Goal: Transaction & Acquisition: Purchase product/service

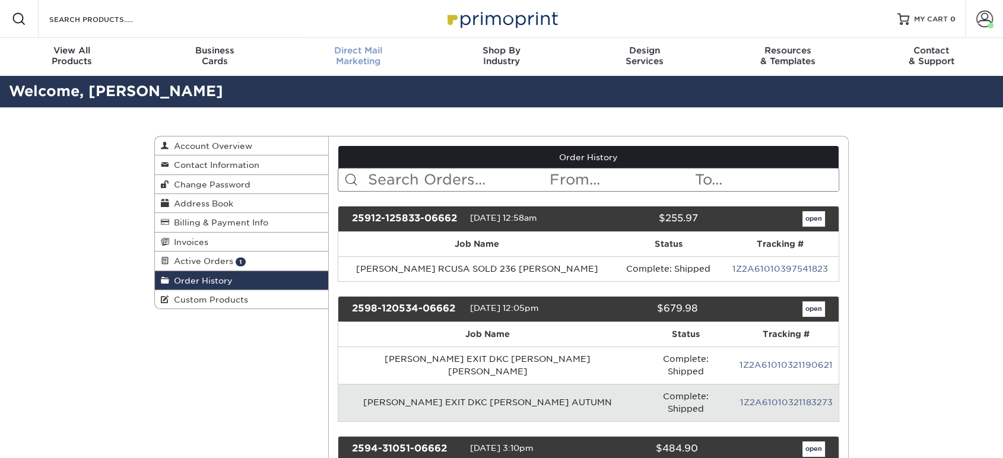
click at [356, 57] on div "Direct Mail Marketing" at bounding box center [358, 55] width 143 height 21
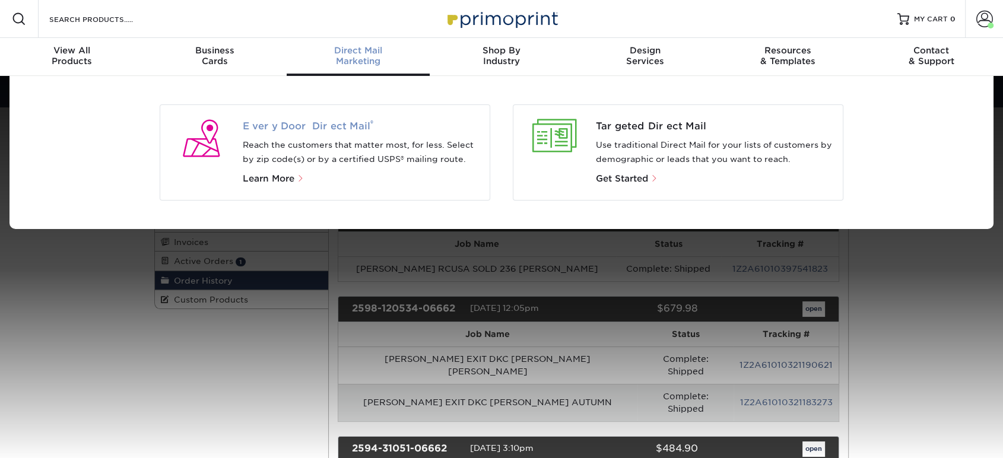
click at [341, 120] on span "Every Door Direct Mail ®" at bounding box center [362, 126] width 238 height 14
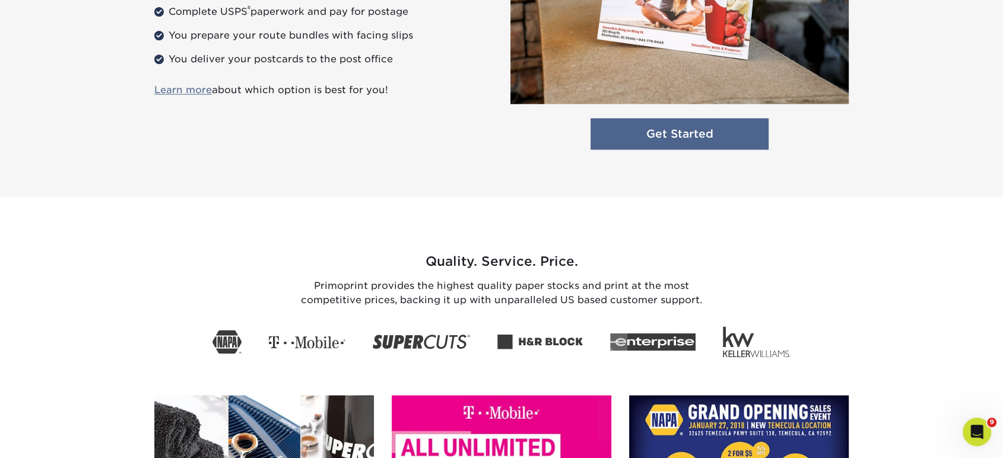
click at [652, 140] on link "Get Started" at bounding box center [679, 133] width 178 height 31
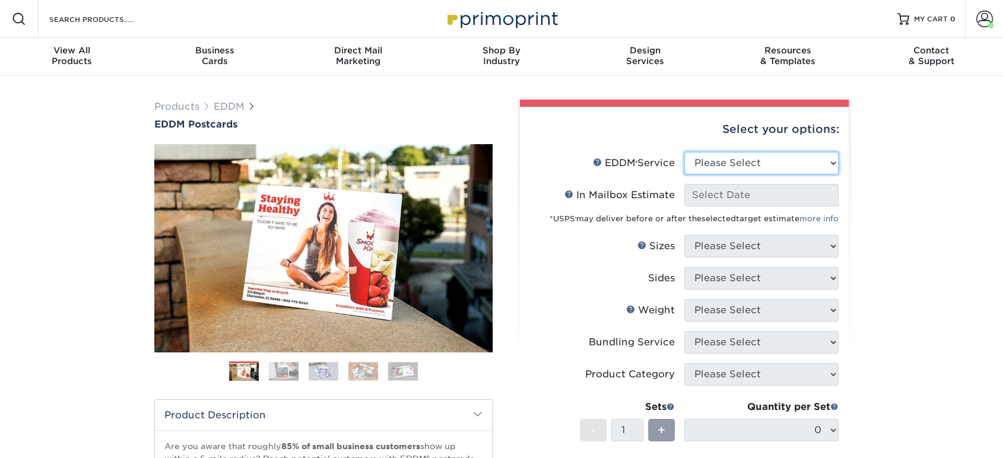
click at [691, 170] on select "Please Select Full Service Print Only" at bounding box center [761, 163] width 154 height 23
select select "print_only"
click at [684, 152] on select "Please Select Full Service Print Only" at bounding box center [761, 163] width 154 height 23
select select "-1"
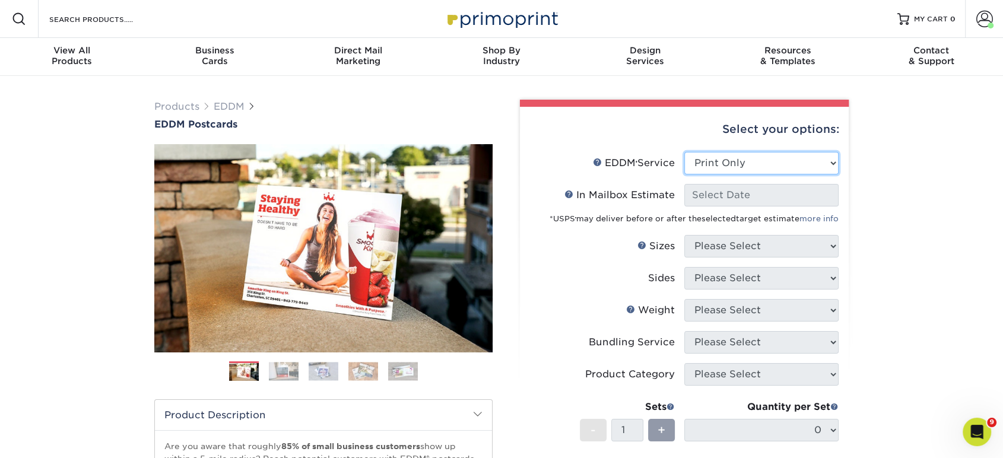
select select "-1"
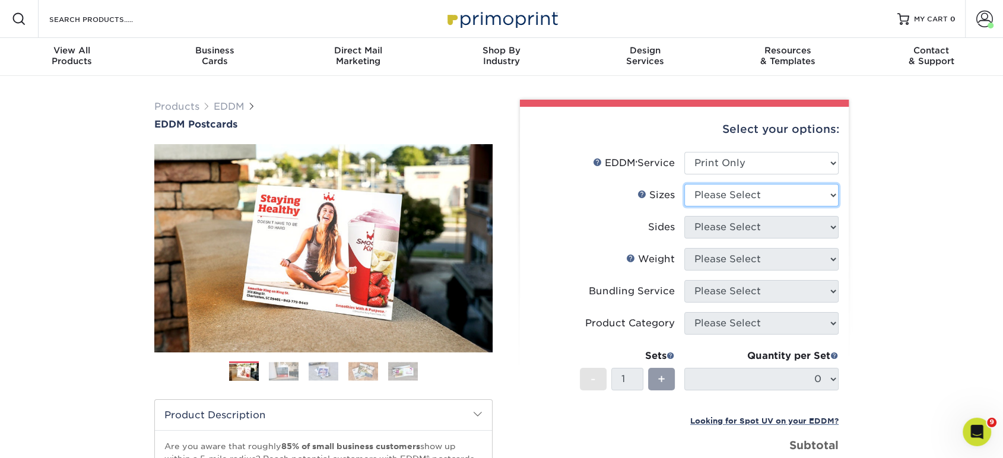
click at [700, 193] on select "Please Select 4.5" x 12" 6" x 12" 6.5" x 8" 6.5" x 9" 6.5" x 12" 7" x 8.5" 8" x…" at bounding box center [761, 195] width 154 height 23
select select "6.50x9.00"
click at [684, 184] on select "Please Select 4.5" x 12" 6" x 12" 6.5" x 8" 6.5" x 9" 6.5" x 12" 7" x 8.5" 8" x…" at bounding box center [761, 195] width 154 height 23
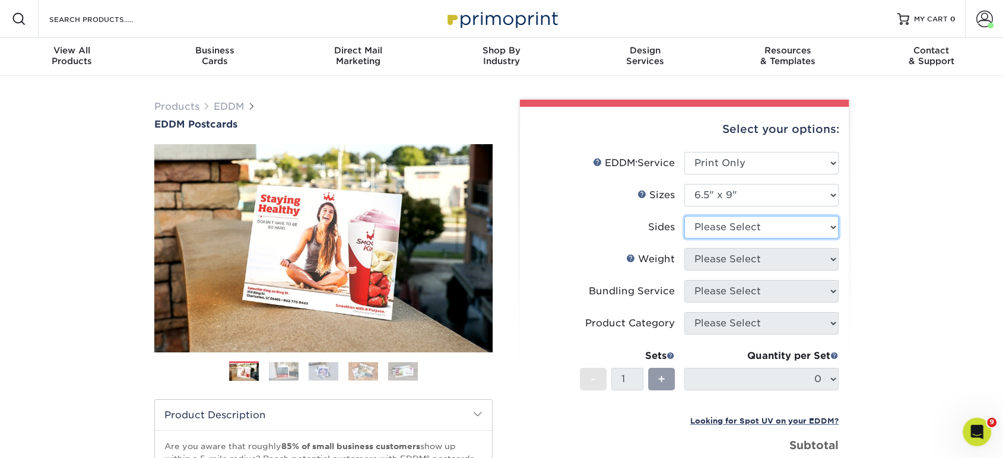
click at [717, 236] on select "Please Select Print Both Sides Print Front Only" at bounding box center [761, 227] width 154 height 23
select select "13abbda7-1d64-4f25-8bb2-c179b224825d"
click at [684, 216] on select "Please Select Print Both Sides Print Front Only" at bounding box center [761, 227] width 154 height 23
click at [717, 255] on select "Please Select 16PT 14PT" at bounding box center [761, 259] width 154 height 23
select select "16PT"
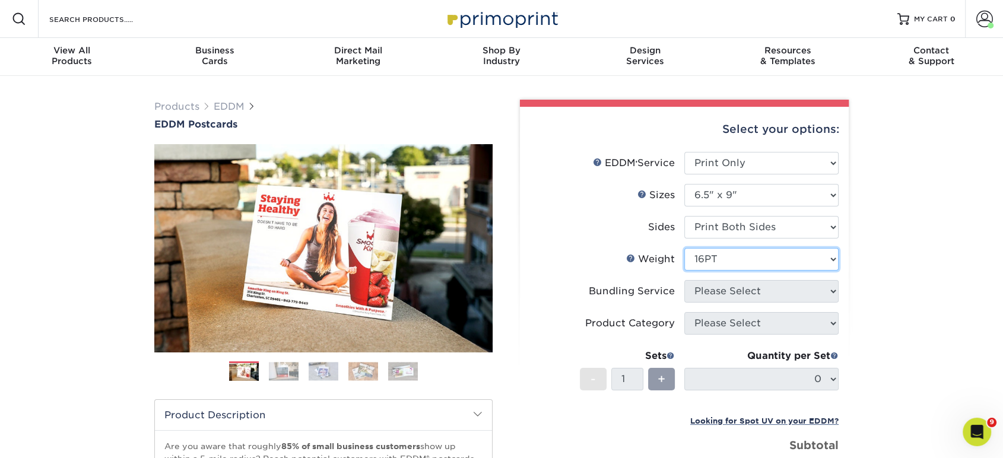
click at [684, 248] on select "Please Select 16PT 14PT" at bounding box center [761, 259] width 154 height 23
click at [0, 0] on select at bounding box center [0, 0] width 0 height 0
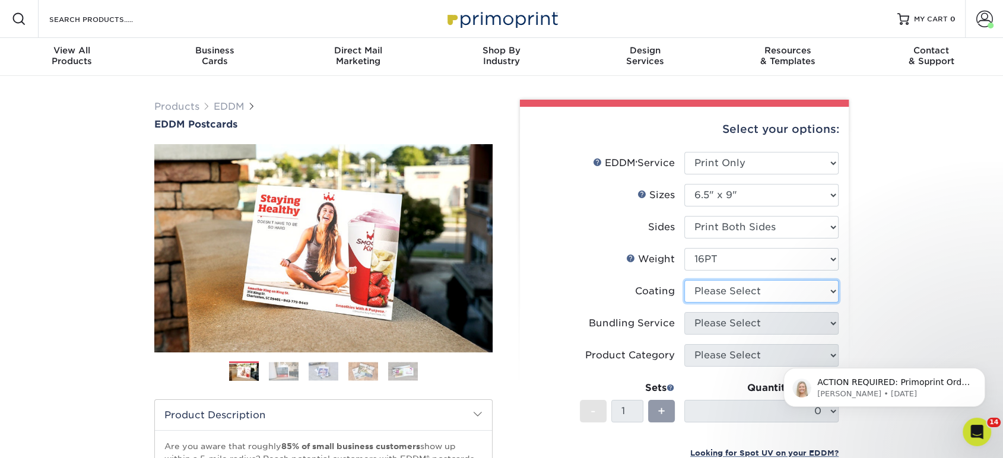
select select "ae367451-b2b8-45df-a344-0f05b6a12993"
click at [684, 280] on select at bounding box center [761, 291] width 154 height 23
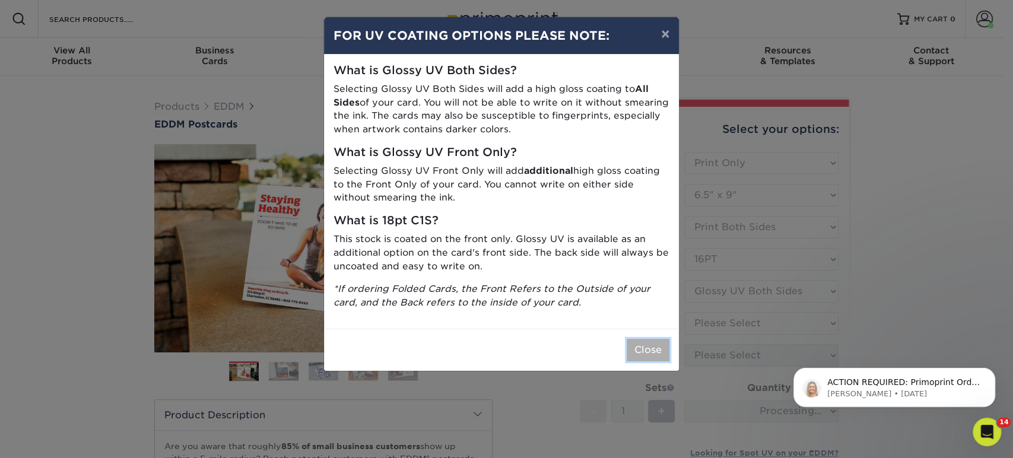
click at [644, 352] on button "Close" at bounding box center [648, 350] width 43 height 23
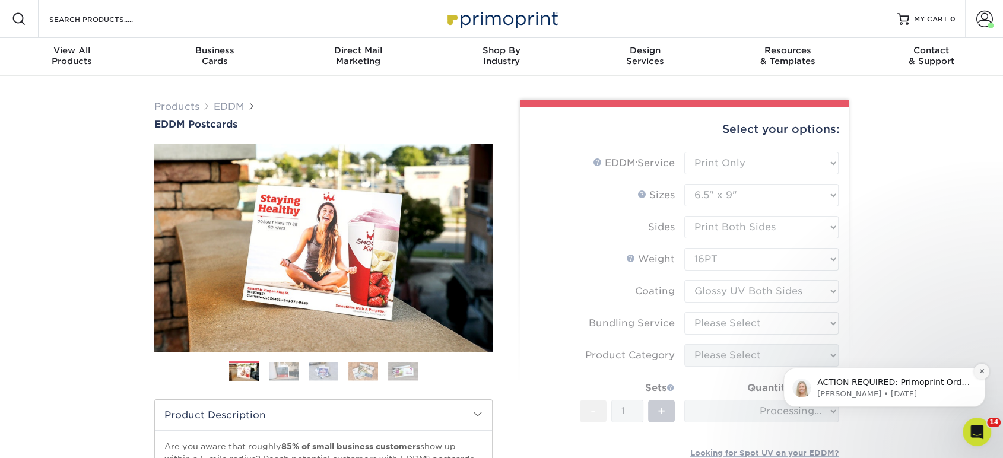
click at [981, 374] on icon "Dismiss notification" at bounding box center [981, 371] width 7 height 7
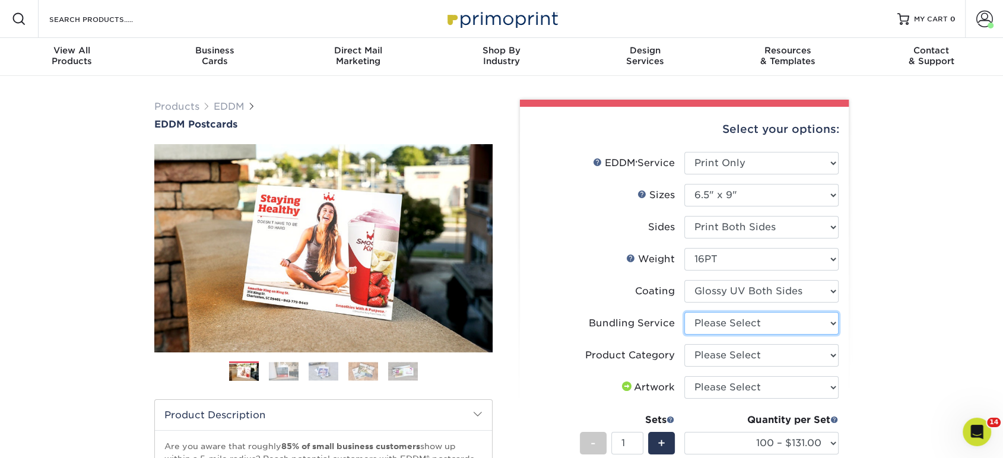
click at [746, 325] on select "Please Select No Bundling Services Yes, Bundles of 50 (+2 Days) Yes, Bundles of…" at bounding box center [761, 323] width 154 height 23
select select "58689abb-25c0-461c-a4c3-a80b627d6649"
click at [684, 312] on select "Please Select No Bundling Services Yes, Bundles of 50 (+2 Days) Yes, Bundles of…" at bounding box center [761, 323] width 154 height 23
click at [721, 355] on select "Please Select Postcards" at bounding box center [761, 355] width 154 height 23
select select "9b7272e0-d6c8-4c3c-8e97-d3a1bcdab858"
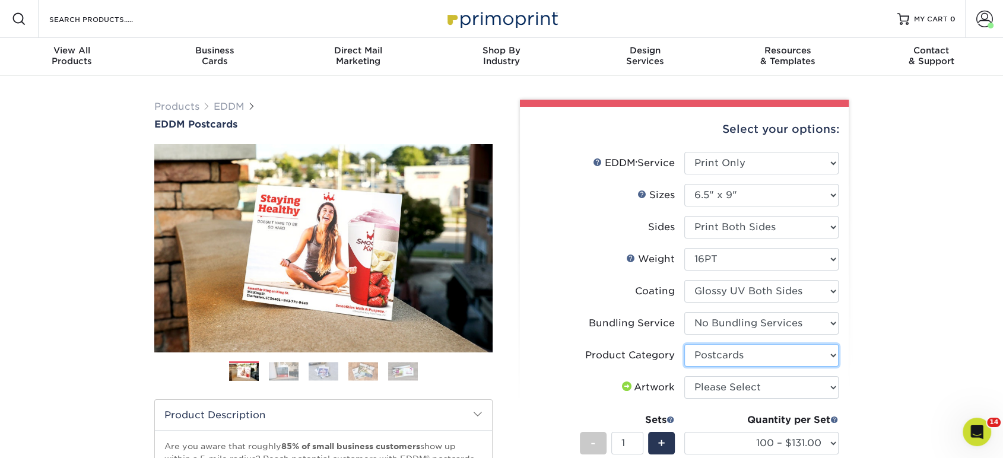
click at [684, 344] on select "Please Select Postcards" at bounding box center [761, 355] width 154 height 23
click at [719, 383] on select "Please Select I will upload files I need a design - $150" at bounding box center [761, 387] width 154 height 23
select select "upload"
click at [684, 376] on select "Please Select I will upload files I need a design - $150" at bounding box center [761, 387] width 154 height 23
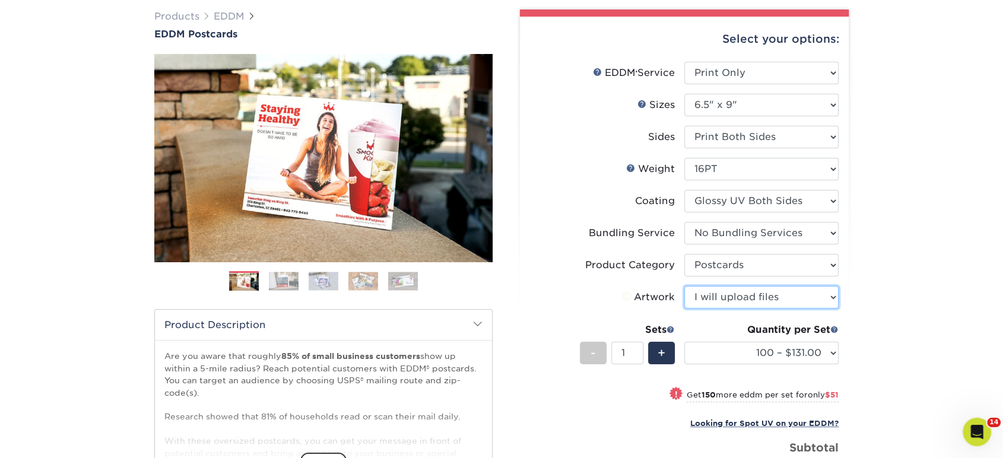
scroll to position [198, 0]
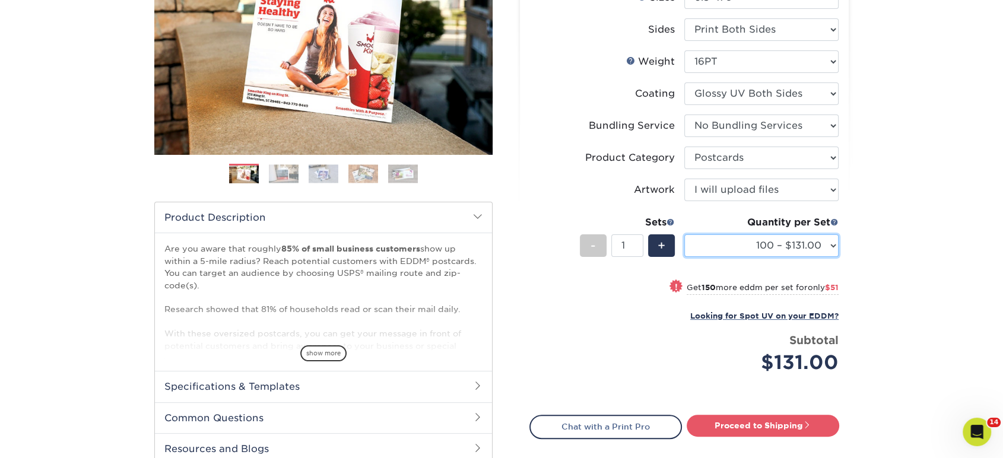
click at [731, 242] on select "100 – $131.00 250 – $182.00 500 – $203.00 1000 – $227.00 2500 – $379.00 5000 – …" at bounding box center [761, 245] width 154 height 23
select select "500 – $203.00"
click at [684, 234] on select "100 – $131.00 250 – $182.00 500 – $203.00 1000 – $227.00 2500 – $379.00 5000 – …" at bounding box center [761, 245] width 154 height 23
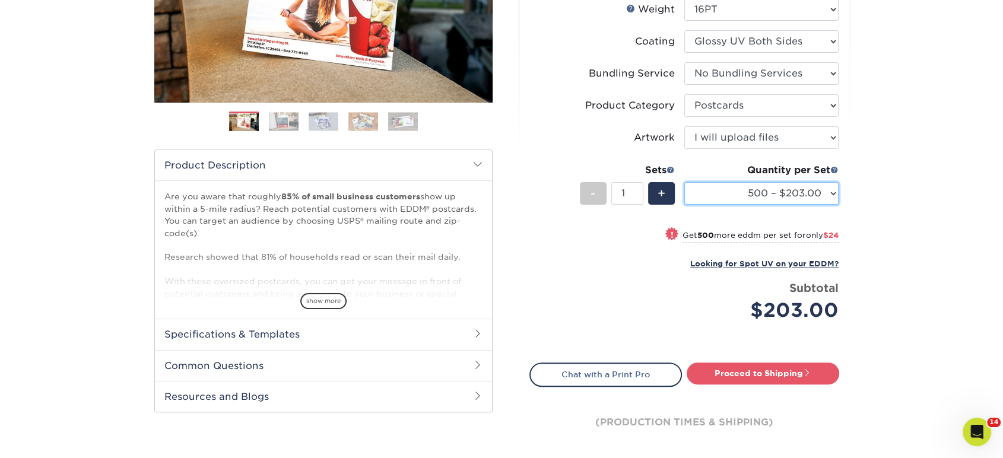
scroll to position [329, 0]
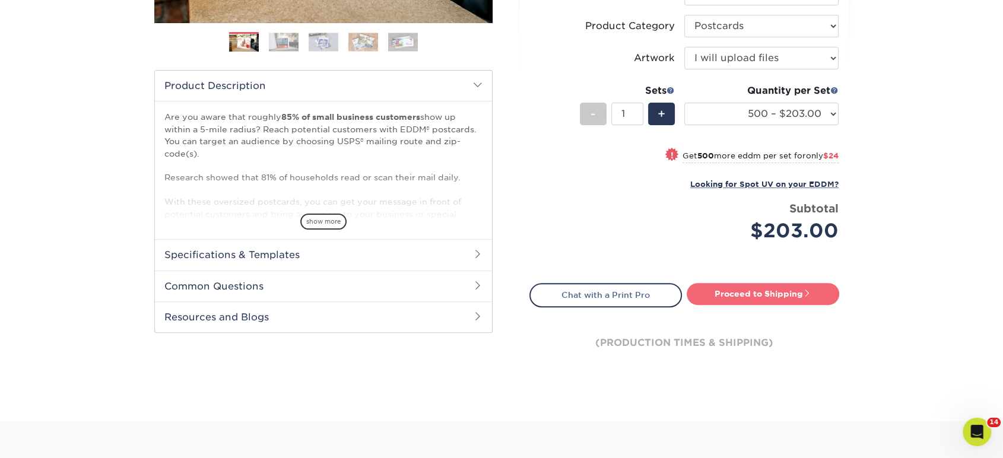
click at [721, 288] on link "Proceed to Shipping" at bounding box center [762, 293] width 152 height 21
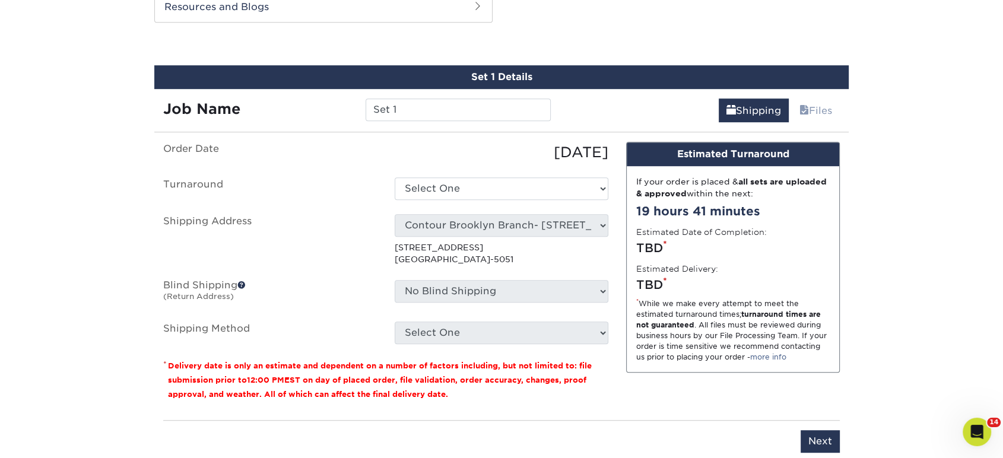
scroll to position [644, 0]
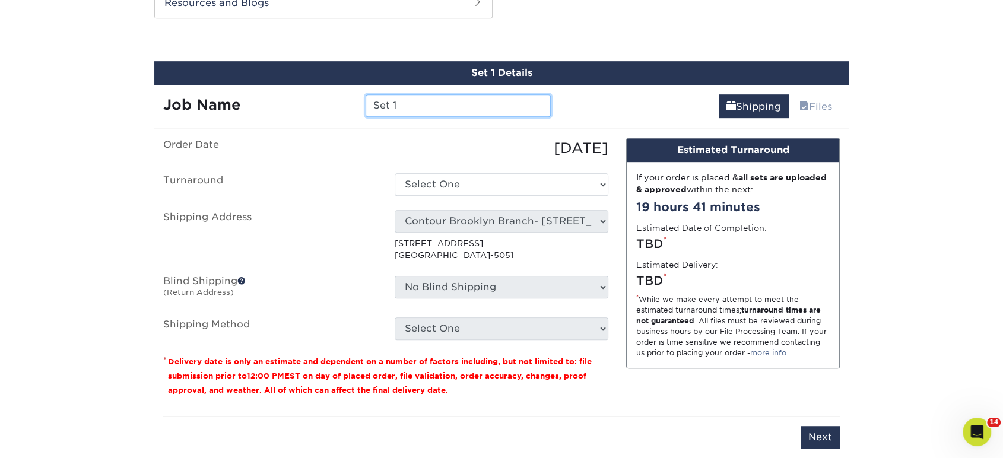
click at [441, 105] on input "Set 1" at bounding box center [457, 105] width 185 height 23
type input "MIKE PAGILLO JANNIELLY SANTIAGO AUTUMN POSTCARDS SIGNATURE"
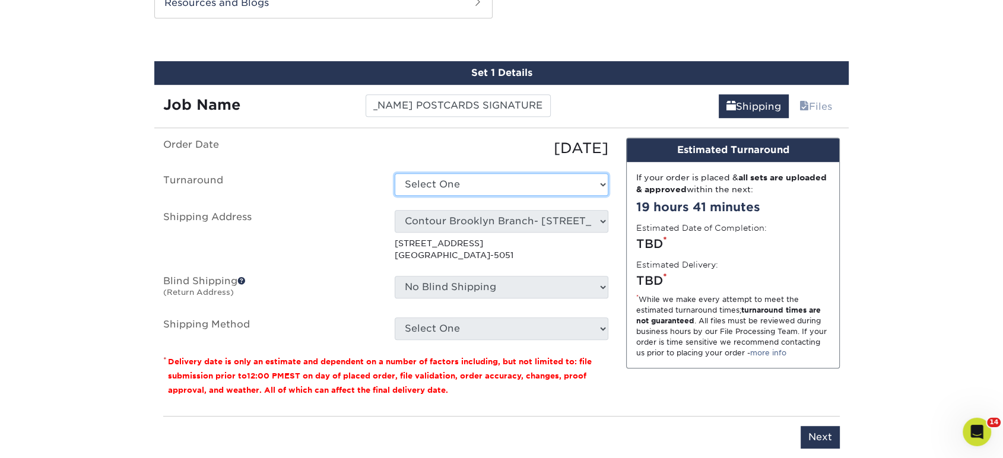
click at [433, 189] on select "Select One 2-4 Business Days 2 Day Next Business Day" at bounding box center [502, 184] width 214 height 23
select select "85e402c1-f951-4e08-96d1-f1db94a1be34"
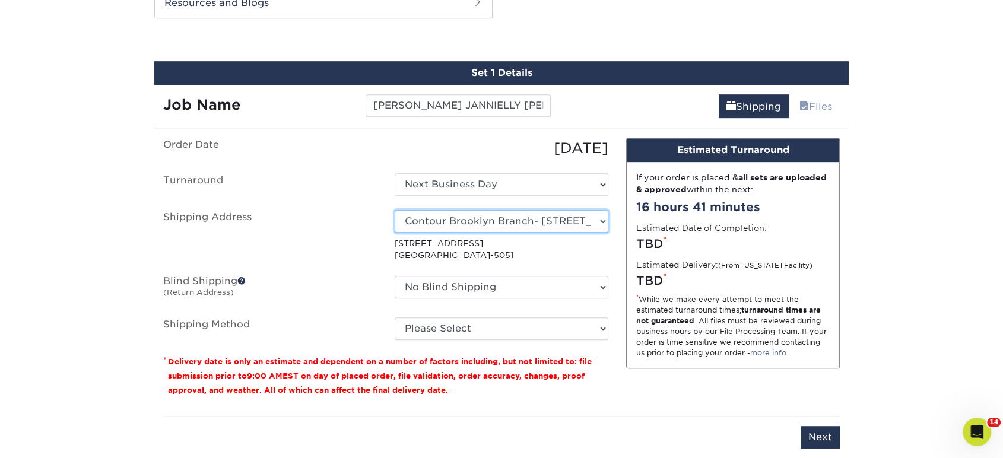
click at [475, 214] on select "Select One Realty Connect USA" at bounding box center [502, 221] width 214 height 23
select select "286207"
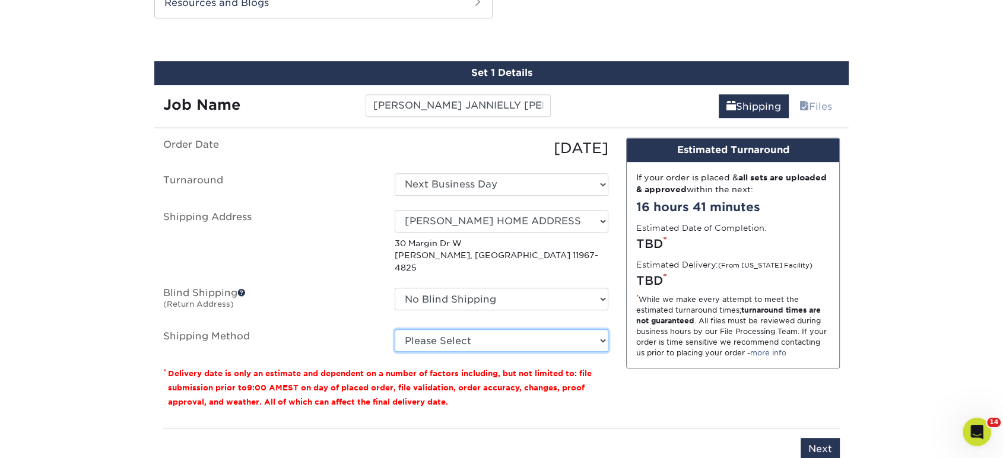
click at [495, 333] on select "Please Select Ground Shipping (+$24.72) 3 Day Shipping Service (+$32.95) 2 Day …" at bounding box center [502, 340] width 214 height 23
select select "03"
click at [395, 329] on select "Please Select Ground Shipping (+$24.72) 3 Day Shipping Service (+$32.95) 2 Day …" at bounding box center [502, 340] width 214 height 23
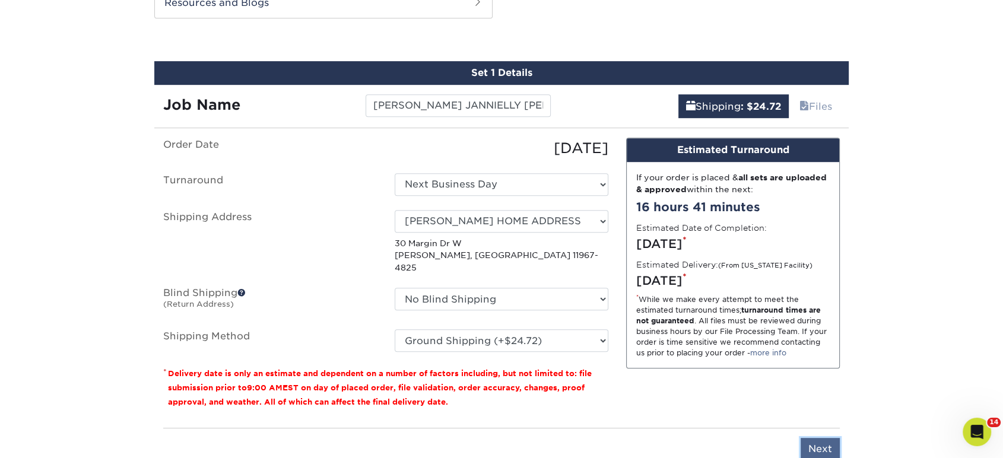
click at [819, 438] on input "Next" at bounding box center [819, 449] width 39 height 23
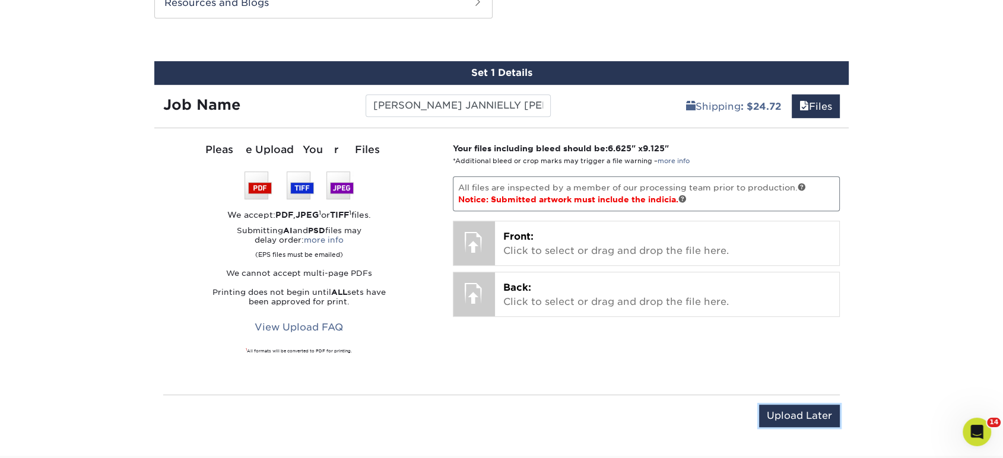
click at [788, 412] on input "Upload Later" at bounding box center [799, 416] width 81 height 23
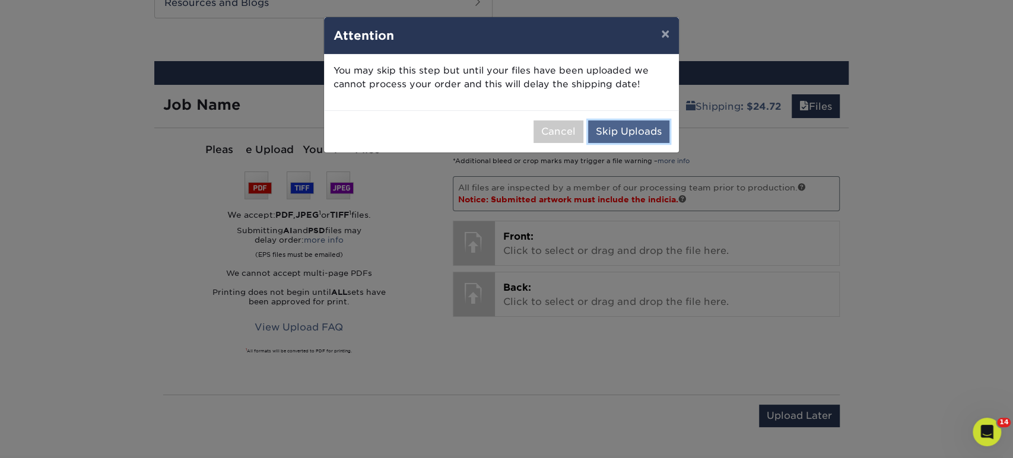
click at [643, 124] on button "Skip Uploads" at bounding box center [628, 131] width 81 height 23
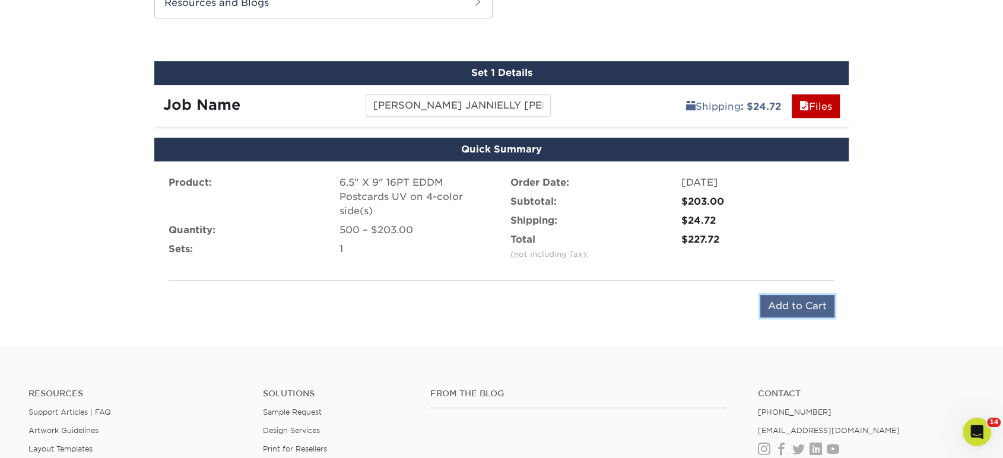
click at [783, 307] on input "Add to Cart" at bounding box center [797, 306] width 74 height 23
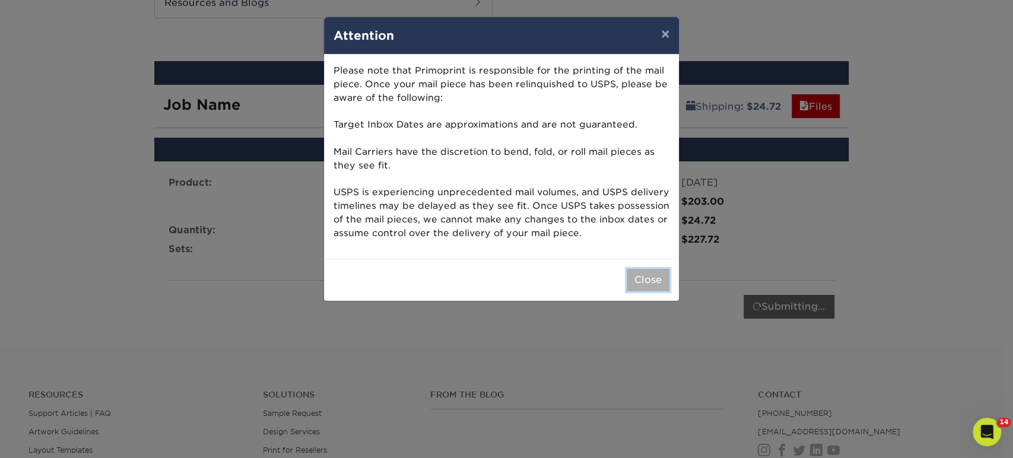
click at [661, 284] on button "Close" at bounding box center [648, 280] width 43 height 23
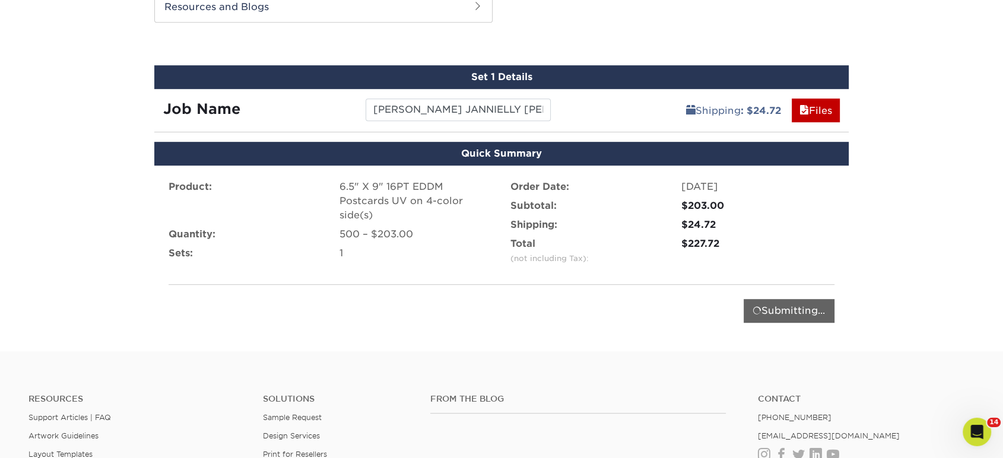
scroll to position [380, 0]
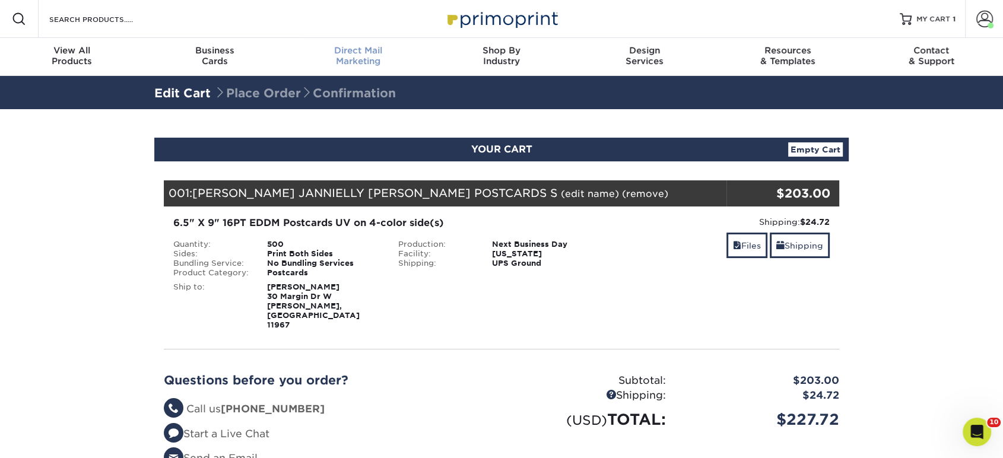
click at [372, 69] on link "Direct Mail Marketing" at bounding box center [358, 57] width 143 height 38
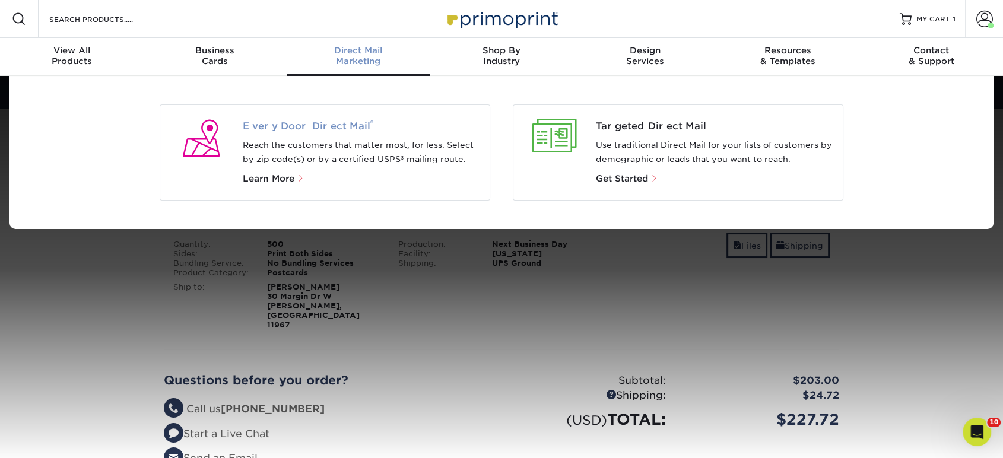
click at [338, 125] on span "Every Door Direct Mail ®" at bounding box center [362, 126] width 238 height 14
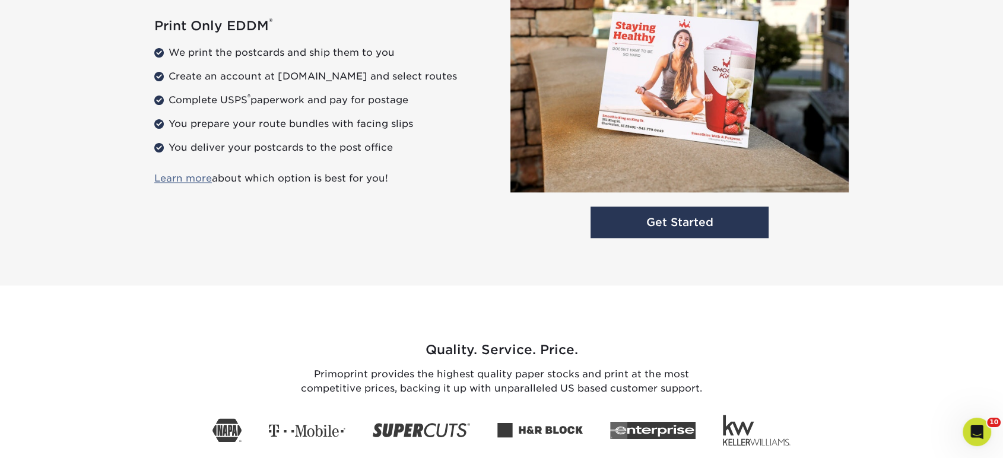
scroll to position [1648, 0]
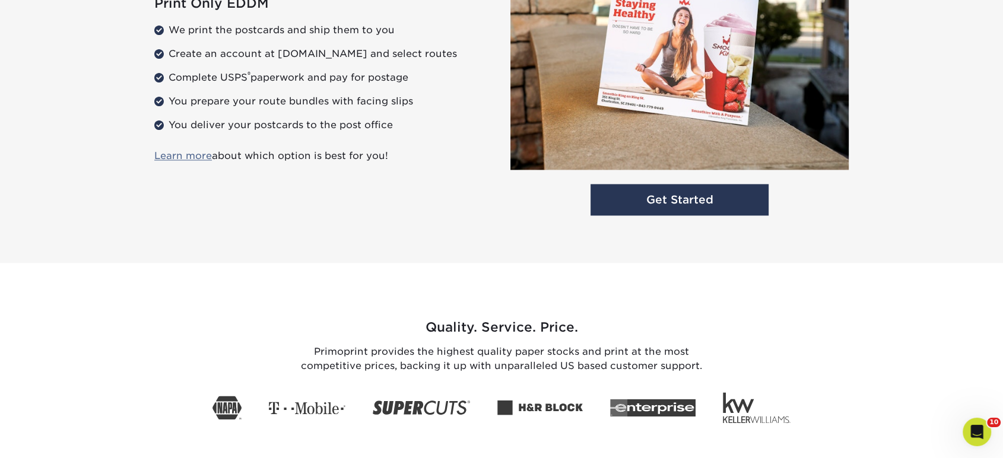
click at [674, 217] on div "Get Started" at bounding box center [679, 79] width 356 height 281
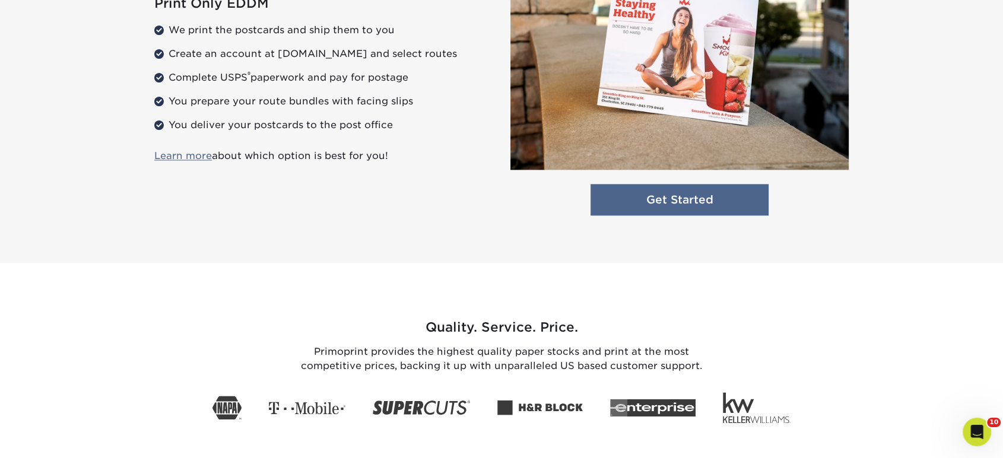
click at [678, 208] on link "Get Started" at bounding box center [679, 199] width 178 height 31
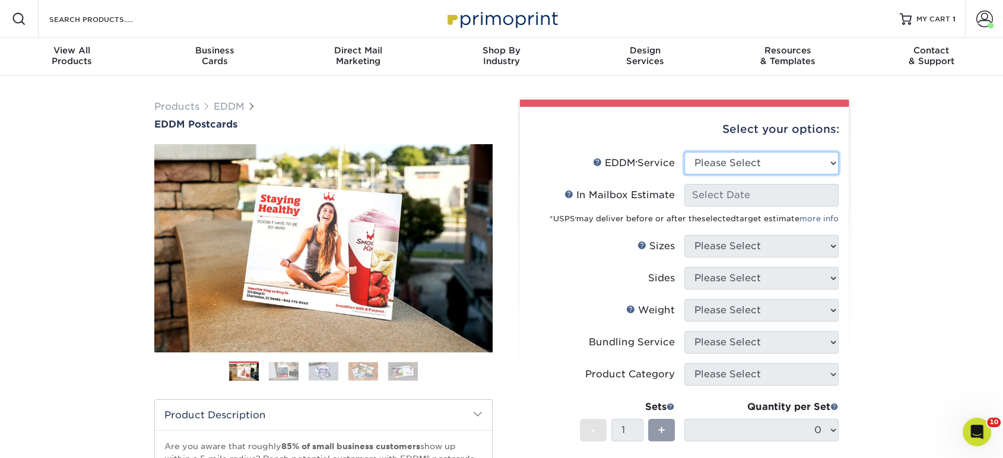
click at [712, 164] on select "Please Select Full Service Print Only" at bounding box center [761, 163] width 154 height 23
select select "print_only"
click at [684, 152] on select "Please Select Full Service Print Only" at bounding box center [761, 163] width 154 height 23
select select "-1"
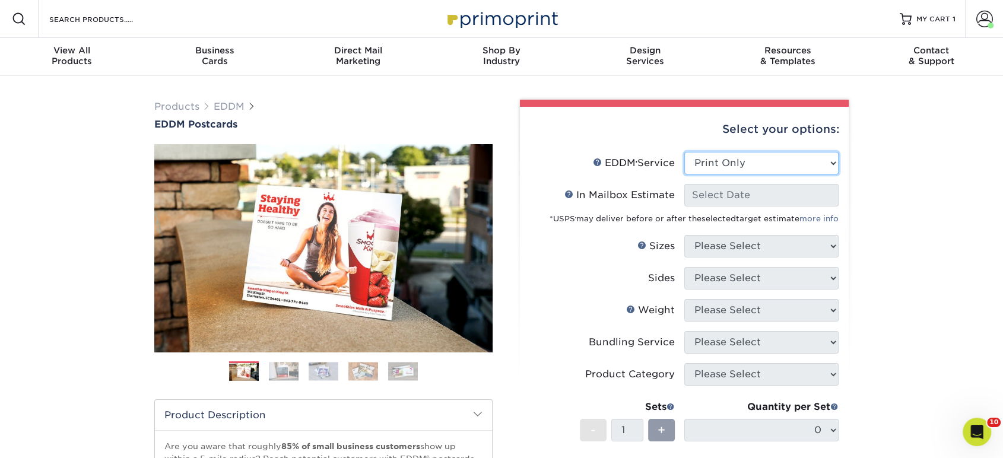
select select "-1"
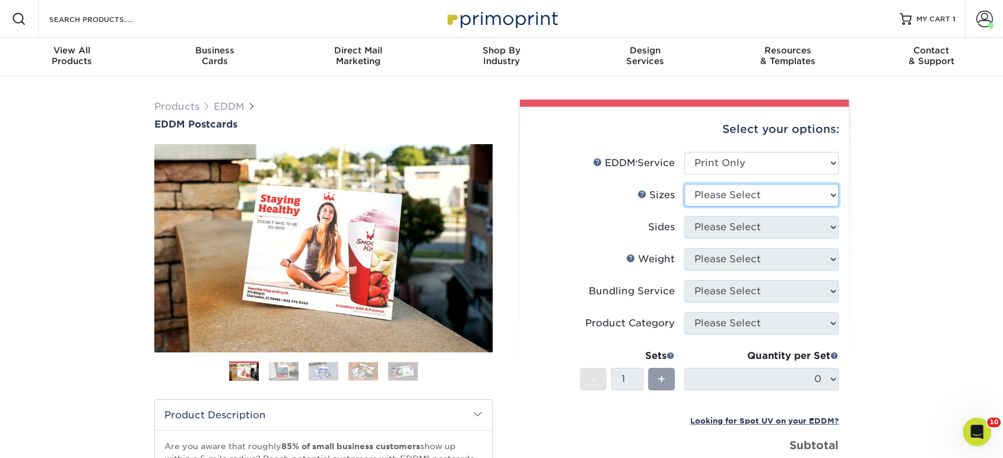
click at [717, 201] on select "Please Select 4.5" x 12" 6" x 12" 6.5" x 8" 6.5" x 9" 6.5" x 12" 7" x 8.5" 8" x…" at bounding box center [761, 195] width 154 height 23
select select "6.50x9.00"
click at [684, 184] on select "Please Select 4.5" x 12" 6" x 12" 6.5" x 8" 6.5" x 9" 6.5" x 12" 7" x 8.5" 8" x…" at bounding box center [761, 195] width 154 height 23
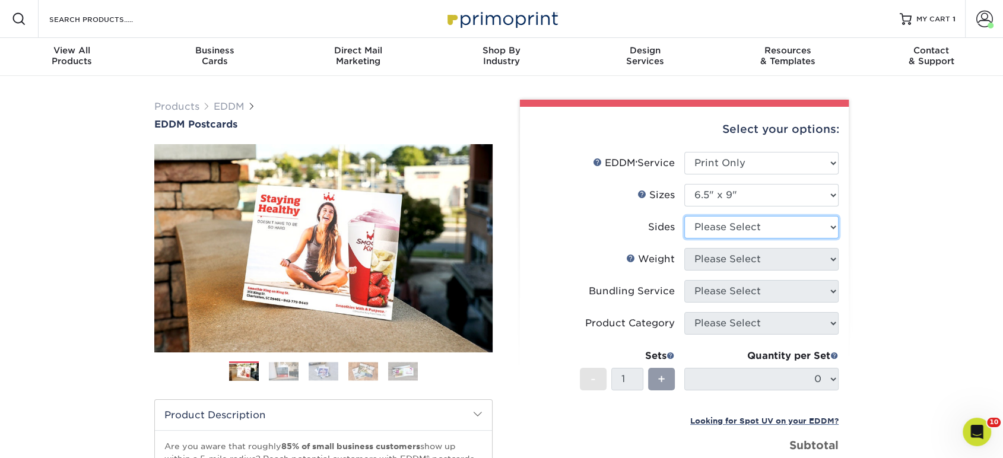
click at [721, 231] on select "Please Select Print Both Sides Print Front Only" at bounding box center [761, 227] width 154 height 23
select select "13abbda7-1d64-4f25-8bb2-c179b224825d"
click at [684, 216] on select "Please Select Print Both Sides Print Front Only" at bounding box center [761, 227] width 154 height 23
click at [725, 263] on select "Please Select 16PT 14PT" at bounding box center [761, 259] width 154 height 23
select select "16PT"
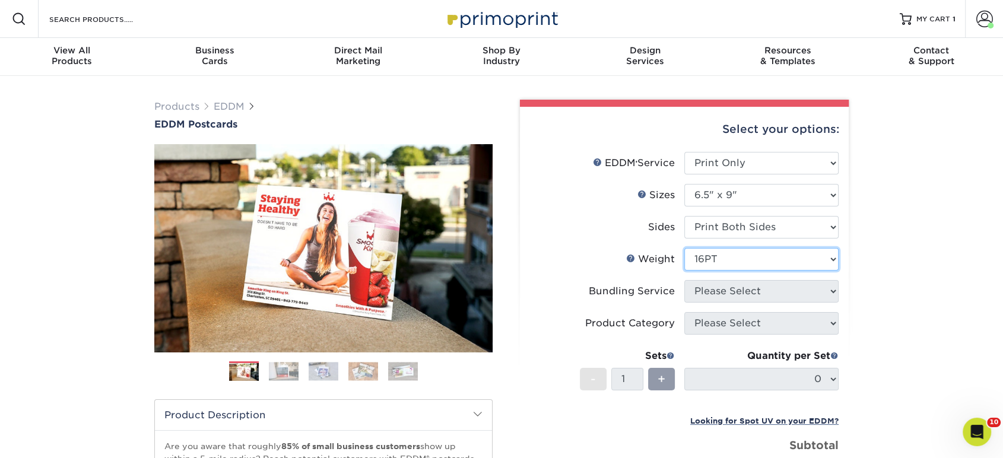
click at [684, 248] on select "Please Select 16PT 14PT" at bounding box center [761, 259] width 154 height 23
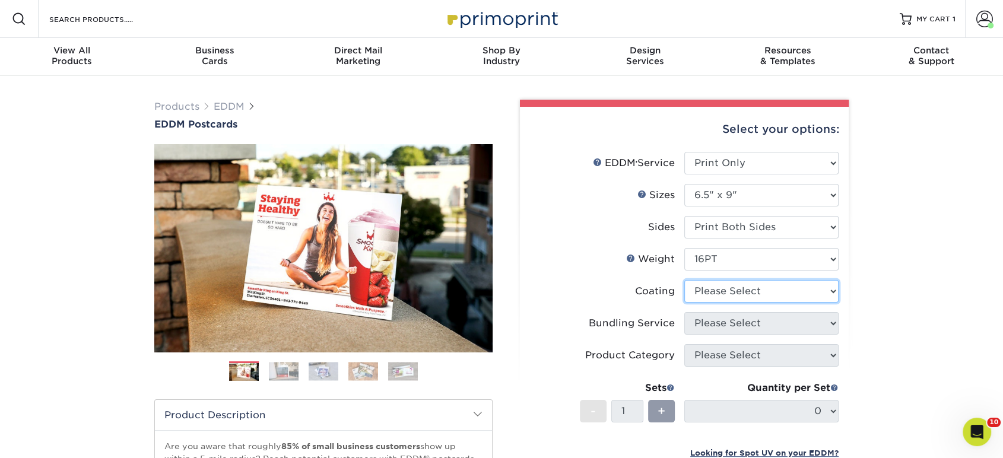
click at [724, 288] on select at bounding box center [761, 291] width 154 height 23
click at [719, 255] on select "Please Select 16PT 14PT" at bounding box center [761, 259] width 154 height 23
click at [684, 248] on select "Please Select 16PT 14PT" at bounding box center [761, 259] width 154 height 23
click at [775, 293] on select at bounding box center [761, 291] width 154 height 23
select select "ae367451-b2b8-45df-a344-0f05b6a12993"
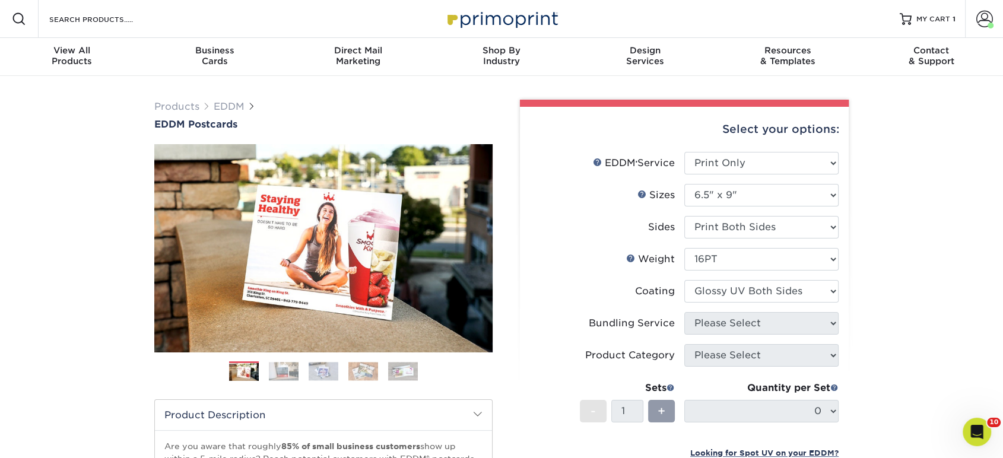
click at [684, 280] on select at bounding box center [761, 291] width 154 height 23
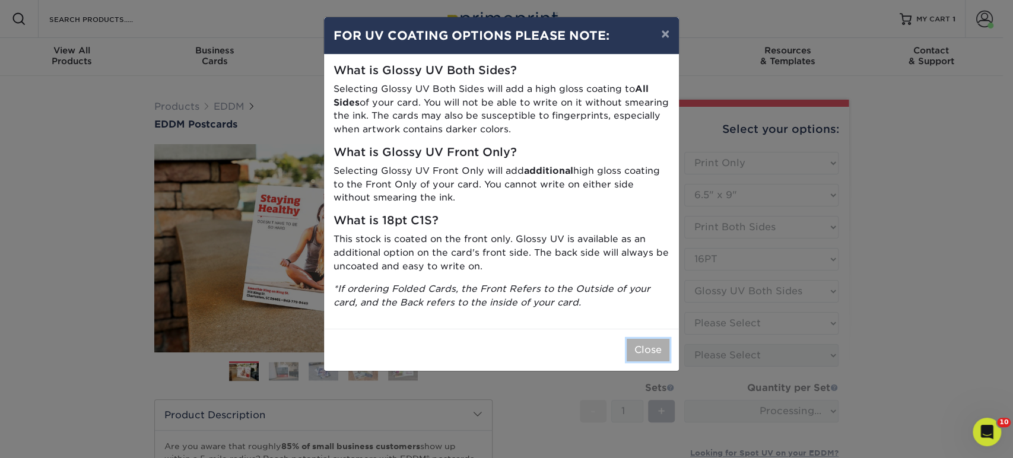
click at [632, 354] on button "Close" at bounding box center [648, 350] width 43 height 23
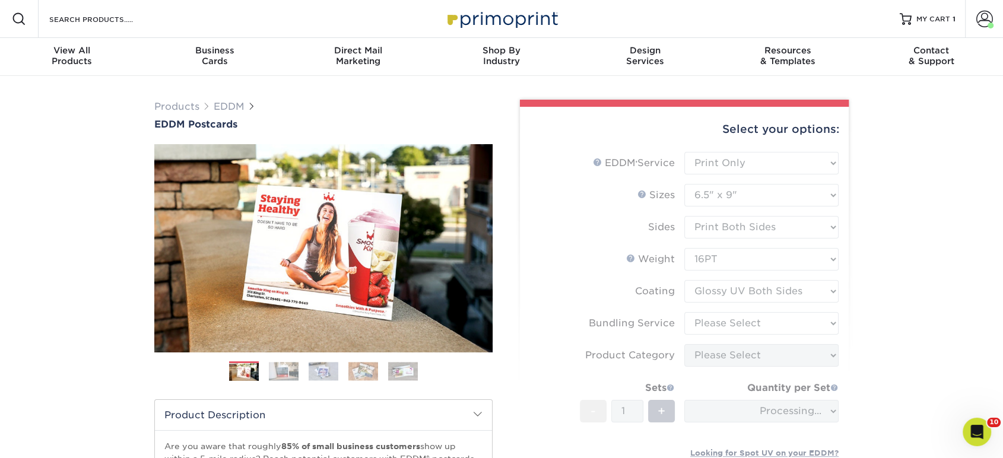
scroll to position [132, 0]
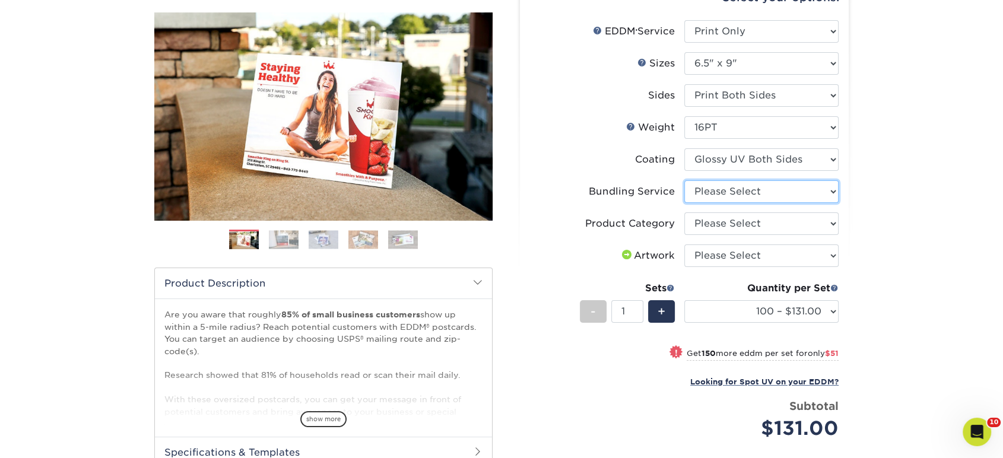
drag, startPoint x: 719, startPoint y: 193, endPoint x: 720, endPoint y: 201, distance: 7.8
click at [719, 193] on select "Please Select No Bundling Services Yes, Bundles of 50 (+2 Days) Yes, Bundles of…" at bounding box center [761, 191] width 154 height 23
select select "58689abb-25c0-461c-a4c3-a80b627d6649"
click at [684, 180] on select "Please Select No Bundling Services Yes, Bundles of 50 (+2 Days) Yes, Bundles of…" at bounding box center [761, 191] width 154 height 23
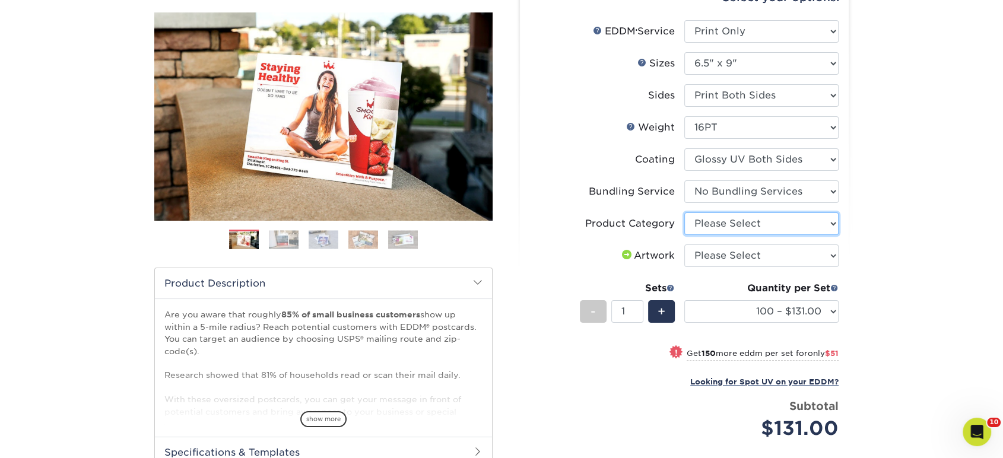
drag, startPoint x: 727, startPoint y: 223, endPoint x: 730, endPoint y: 231, distance: 8.1
click at [727, 223] on select "Please Select Postcards" at bounding box center [761, 223] width 154 height 23
select select "9b7272e0-d6c8-4c3c-8e97-d3a1bcdab858"
click at [684, 212] on select "Please Select Postcards" at bounding box center [761, 223] width 154 height 23
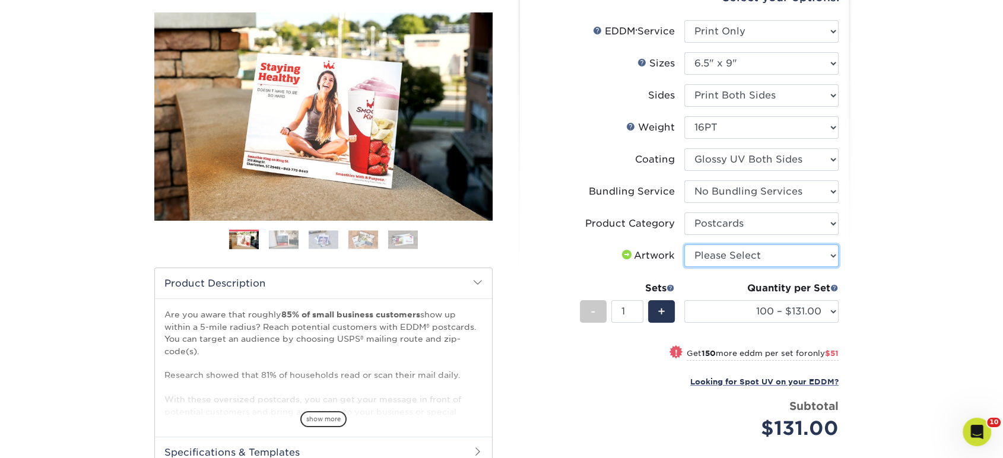
click at [735, 258] on select "Please Select I will upload files I need a design - $150" at bounding box center [761, 255] width 154 height 23
select select "upload"
click at [684, 244] on select "Please Select I will upload files I need a design - $150" at bounding box center [761, 255] width 154 height 23
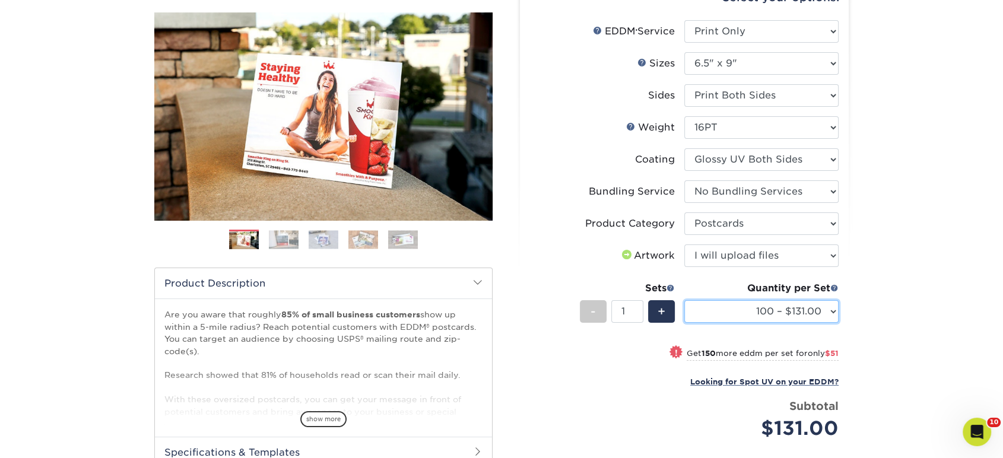
click at [740, 310] on select "100 – $131.00 250 – $182.00 500 – $203.00 1000 – $227.00 2500 – $379.00 5000 – …" at bounding box center [761, 311] width 154 height 23
click at [684, 300] on select "100 – $131.00 250 – $182.00 500 – $203.00 1000 – $227.00 2500 – $379.00 5000 – …" at bounding box center [761, 311] width 154 height 23
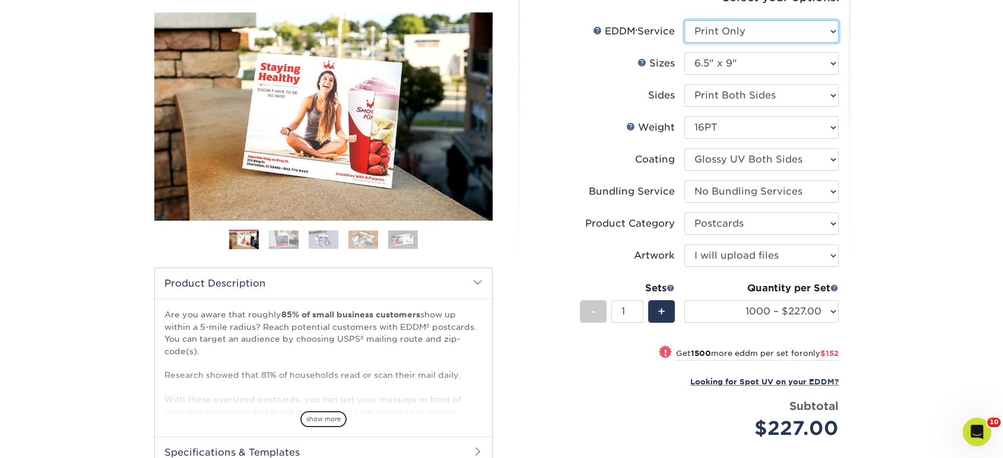
click at [730, 21] on select "Please Select Full Service Print Only" at bounding box center [761, 31] width 154 height 23
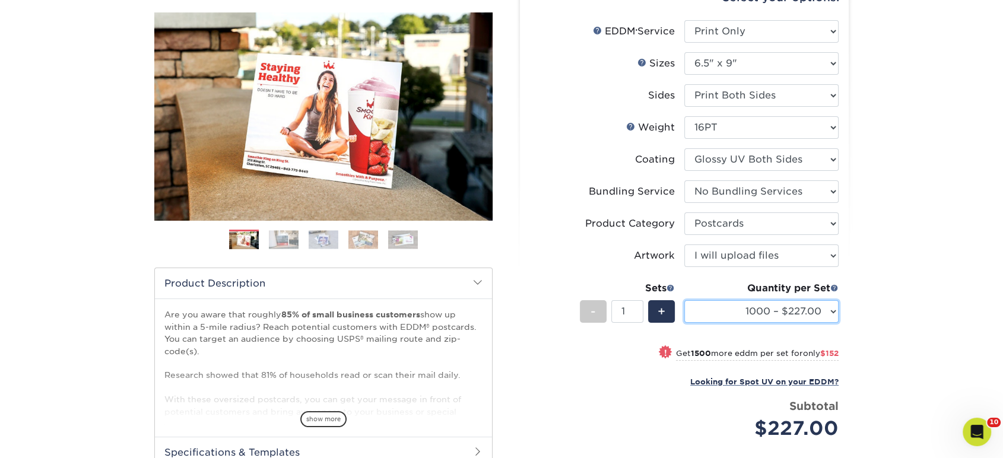
click at [828, 310] on select "100 – $131.00 250 – $182.00 500 – $203.00 1000 – $227.00 2500 – $379.00 5000 – …" at bounding box center [761, 311] width 154 height 23
select select "500 – $203.00"
click at [684, 300] on select "100 – $131.00 250 – $182.00 500 – $203.00 1000 – $227.00 2500 – $379.00 5000 – …" at bounding box center [761, 311] width 154 height 23
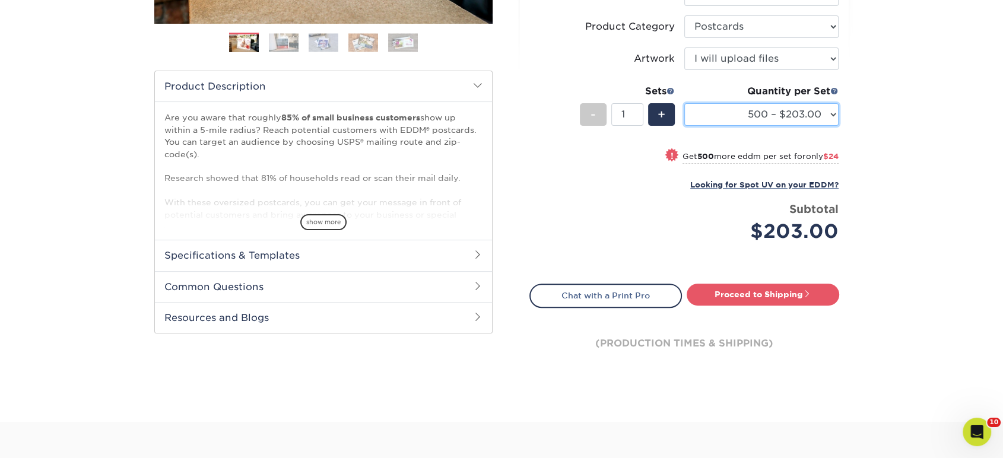
scroll to position [329, 0]
click at [775, 281] on div "Select your options: EDDM Service Help EDDM ® Service Please Select Full Servic…" at bounding box center [684, 83] width 329 height 611
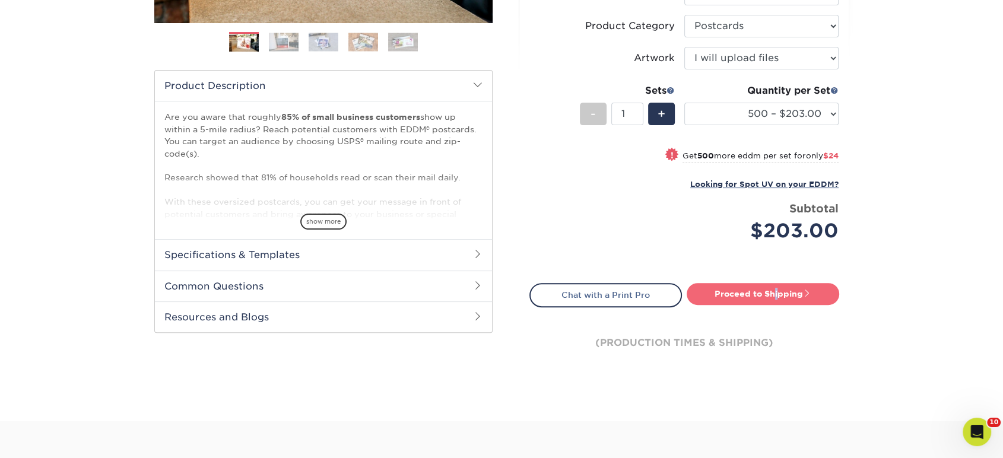
click at [779, 295] on link "Proceed to Shipping" at bounding box center [762, 293] width 152 height 21
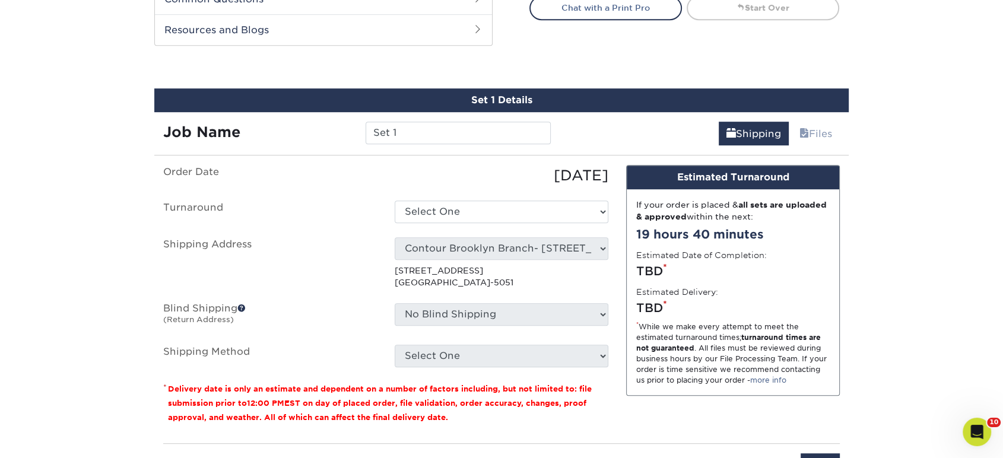
scroll to position [644, 0]
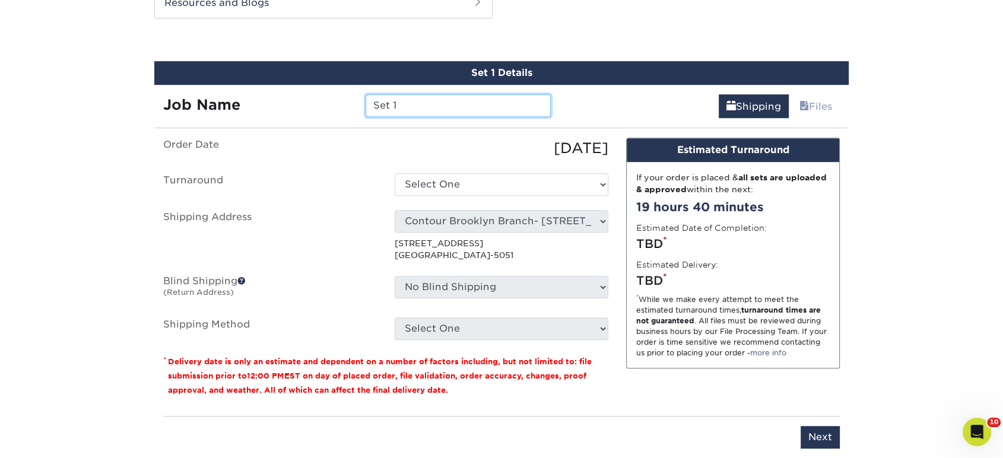
click at [467, 106] on input "Set 1" at bounding box center [457, 105] width 185 height 23
click at [466, 95] on input "M" at bounding box center [457, 105] width 185 height 23
drag, startPoint x: 503, startPoint y: 104, endPoint x: 450, endPoint y: 103, distance: 52.2
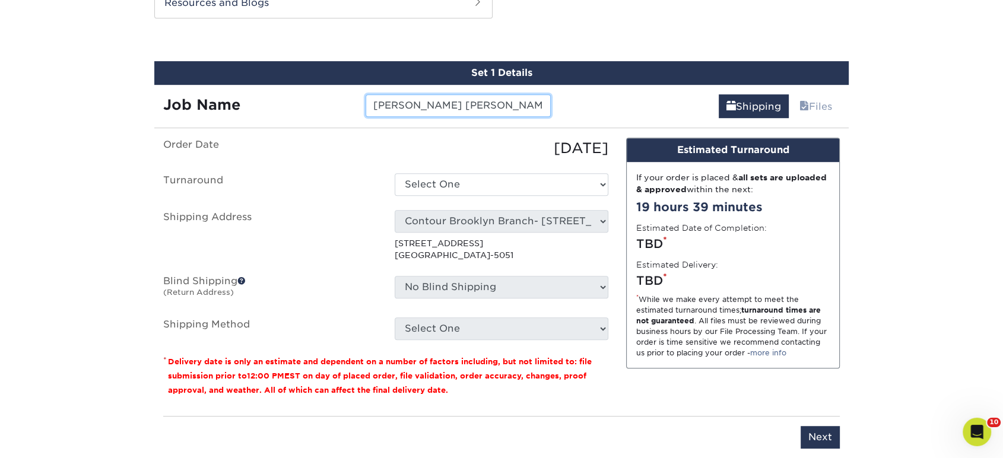
click at [450, 103] on input "MIKE PAGILLO TINA JA" at bounding box center [457, 105] width 185 height 23
paste input "ina Jahrsdoerfer"
click at [560, 103] on div "Job Name MIKE PAGILLO Tina Jahrsdoerfer Shipping Files" at bounding box center [501, 101] width 694 height 33
click at [540, 101] on input "MIKE PAGILLO Tina Jahrsdoerfer" at bounding box center [457, 105] width 185 height 23
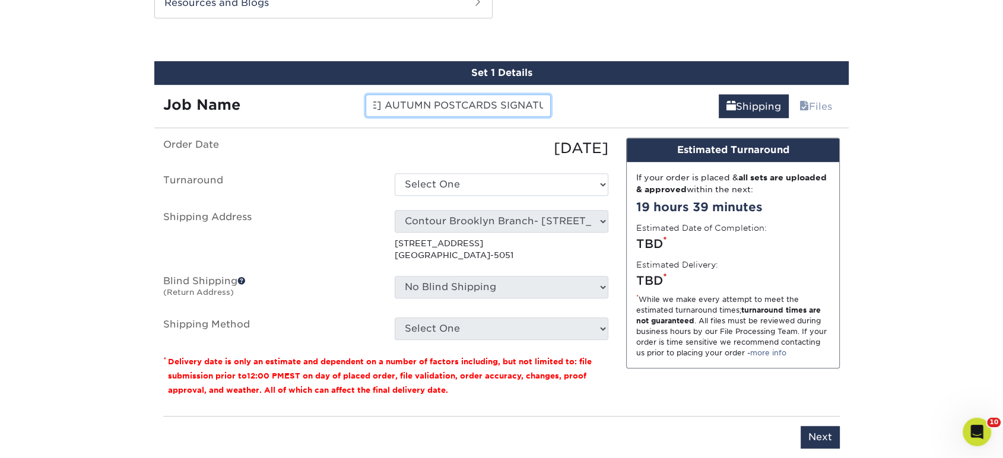
type input "MIKE PAGILLO Tina Jahrsdoerfer AUTUMN POSTCARDS SIGNATURE"
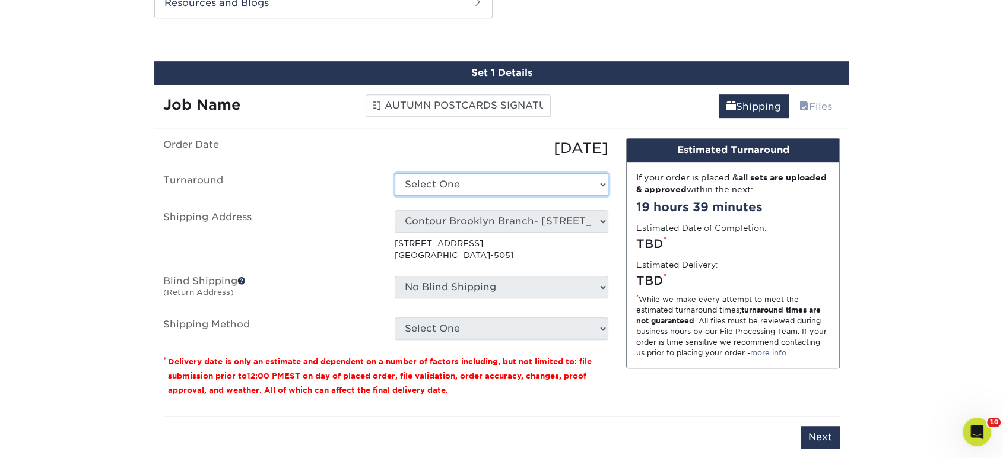
click at [501, 176] on select "Select One 2-4 Business Days 2 Day Next Business Day" at bounding box center [502, 184] width 214 height 23
select select "85e402c1-f951-4e08-96d1-f1db94a1be34"
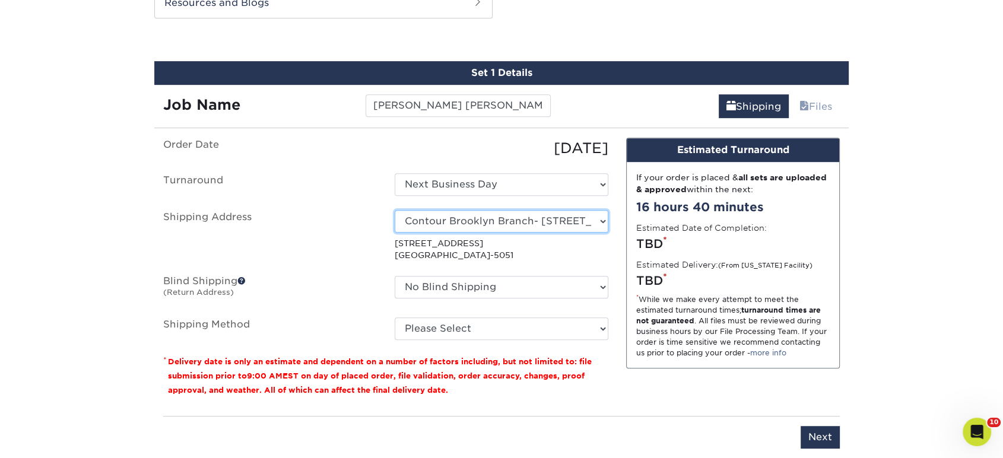
click at [491, 221] on select "Select One Realty Connect USA" at bounding box center [502, 221] width 214 height 23
click at [489, 218] on select "Select One Realty Connect USA" at bounding box center [502, 221] width 214 height 23
select select "286207"
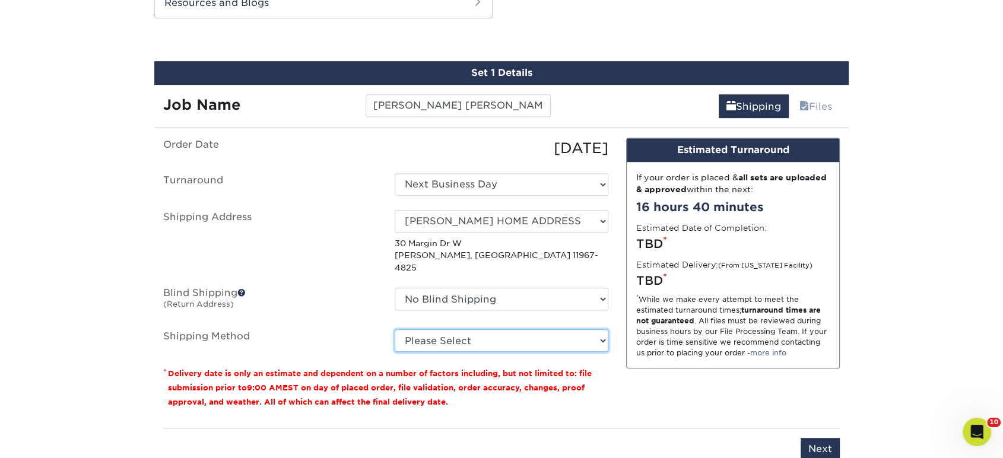
drag, startPoint x: 476, startPoint y: 326, endPoint x: 479, endPoint y: 333, distance: 6.9
click at [476, 329] on select "Please Select Ground Shipping (+$24.72) 3 Day Shipping Service (+$32.95) 2 Day …" at bounding box center [502, 340] width 214 height 23
select select "03"
click at [395, 329] on select "Please Select Ground Shipping (+$24.72) 3 Day Shipping Service (+$32.95) 2 Day …" at bounding box center [502, 340] width 214 height 23
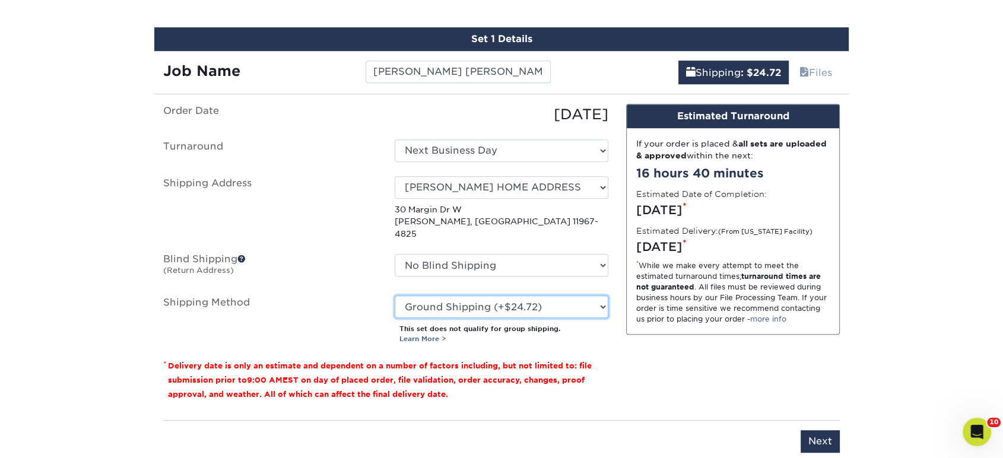
scroll to position [710, 0]
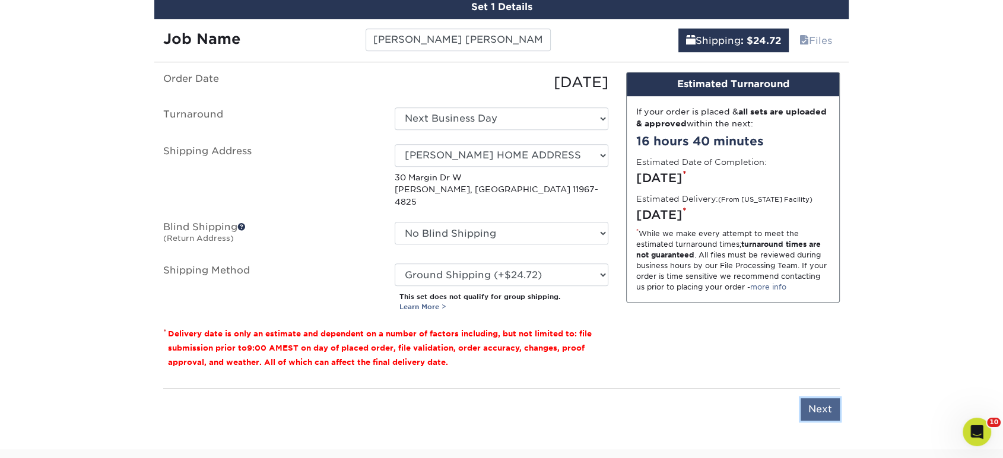
click at [811, 398] on input "Next" at bounding box center [819, 409] width 39 height 23
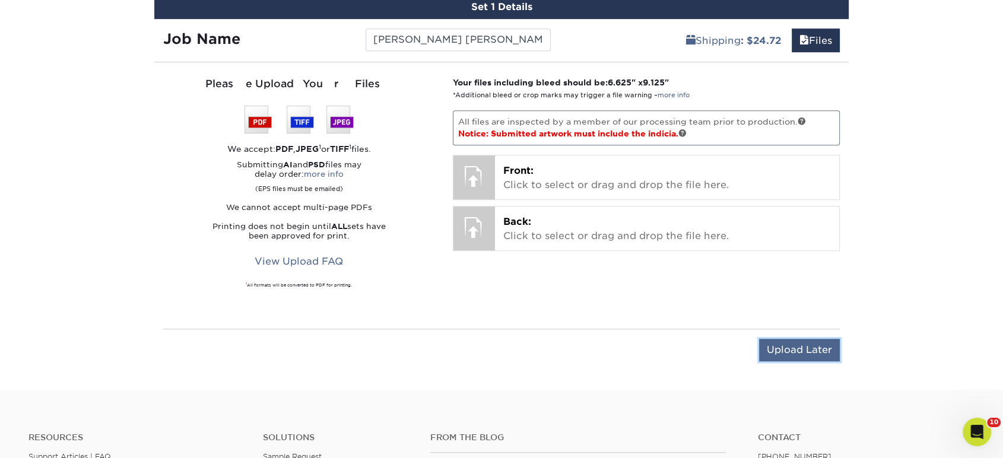
click at [796, 345] on input "Upload Later" at bounding box center [799, 350] width 81 height 23
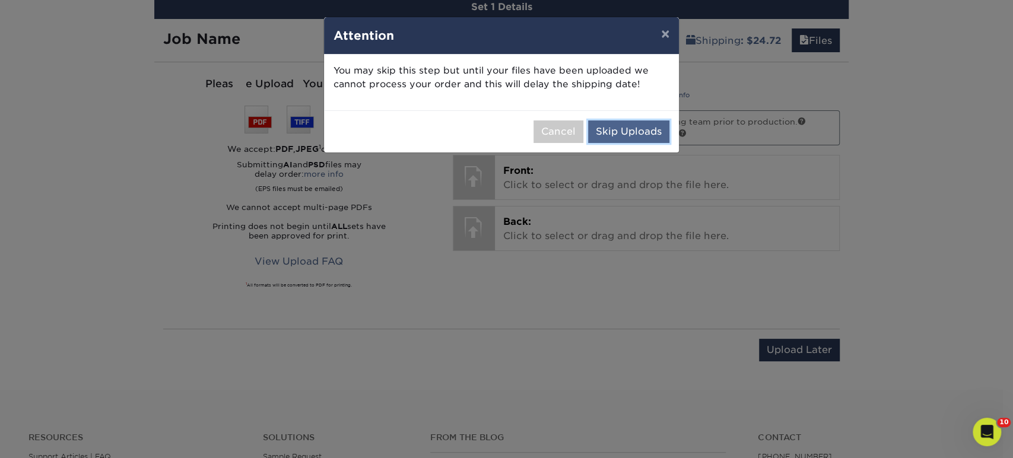
click at [652, 135] on button "Skip Uploads" at bounding box center [628, 131] width 81 height 23
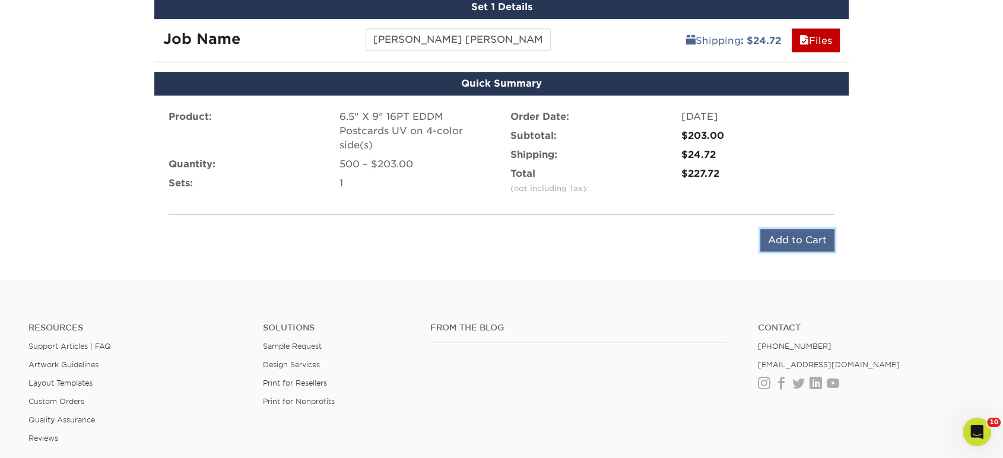
click at [780, 239] on input "Add to Cart" at bounding box center [797, 240] width 74 height 23
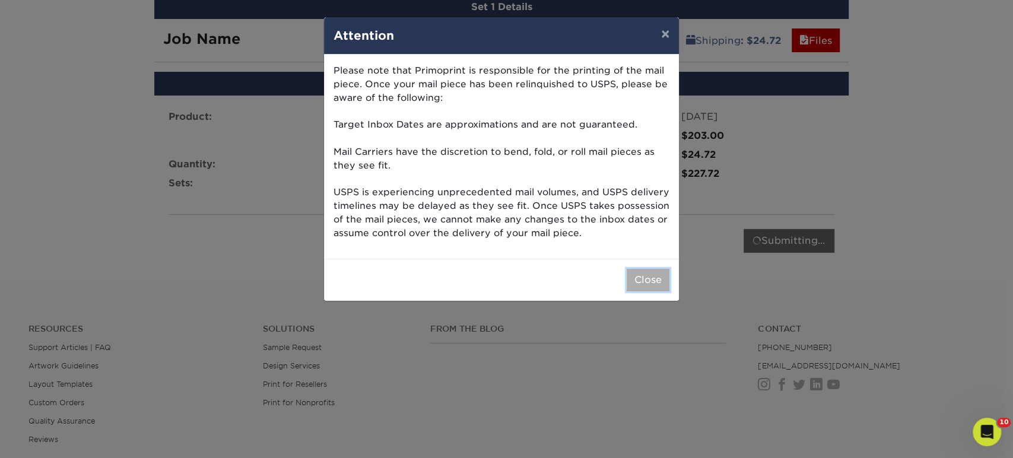
click at [652, 279] on button "Close" at bounding box center [648, 280] width 43 height 23
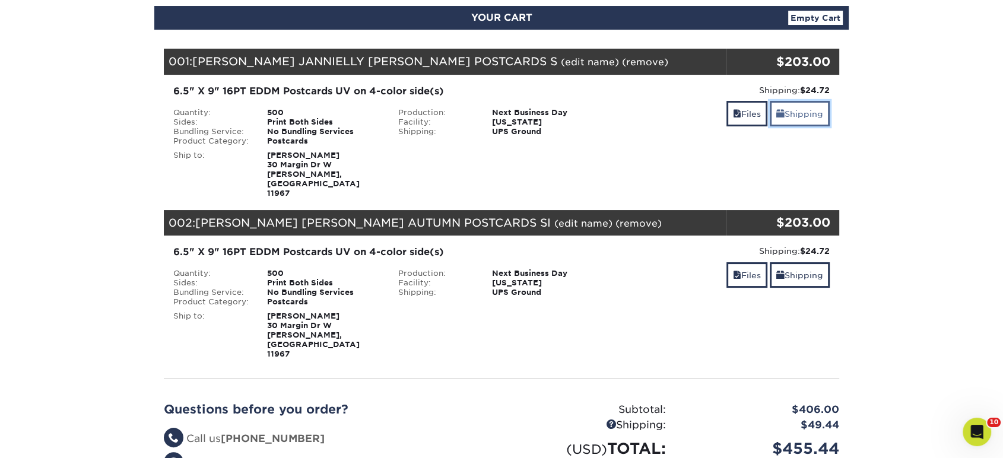
click at [806, 120] on link "Shipping" at bounding box center [800, 114] width 60 height 26
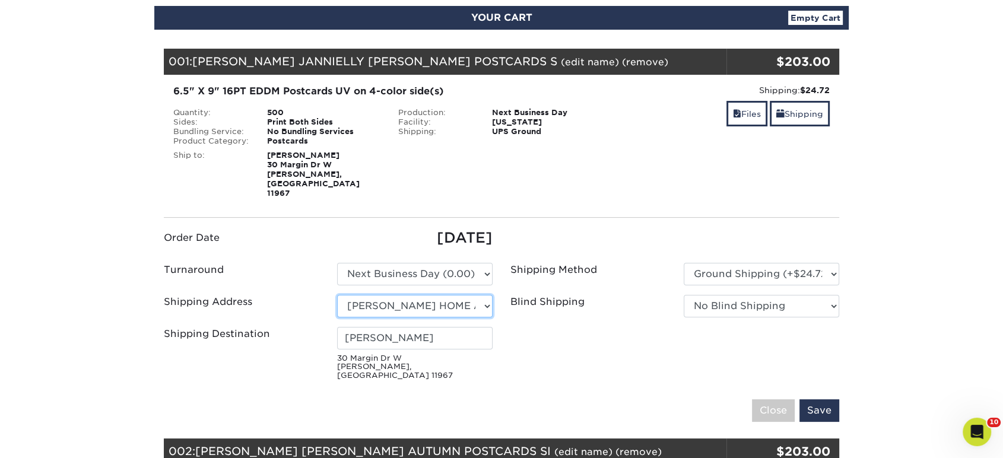
click at [479, 295] on select "Select One Patricia Pentaleri Forget- RUCSA Realty Connect USA Sal Joseph Crifa…" at bounding box center [414, 306] width 155 height 23
select select "63587"
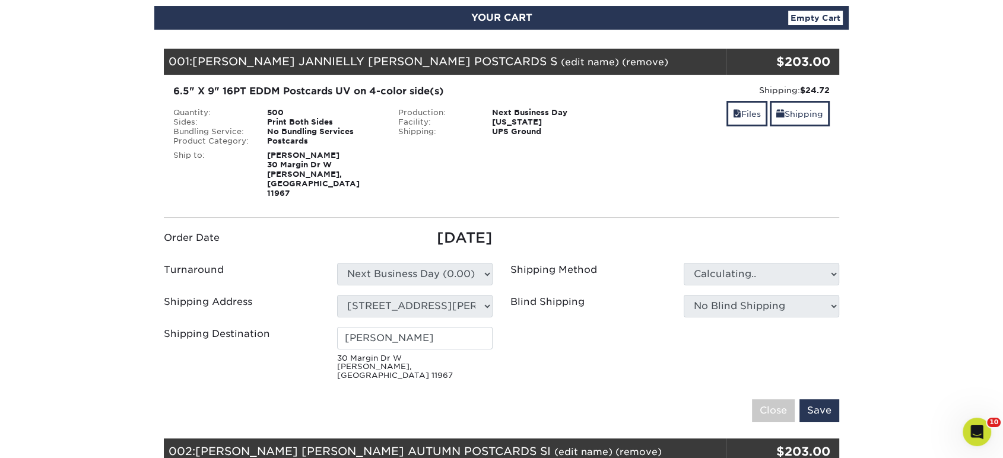
type input "[PERSON_NAME]"
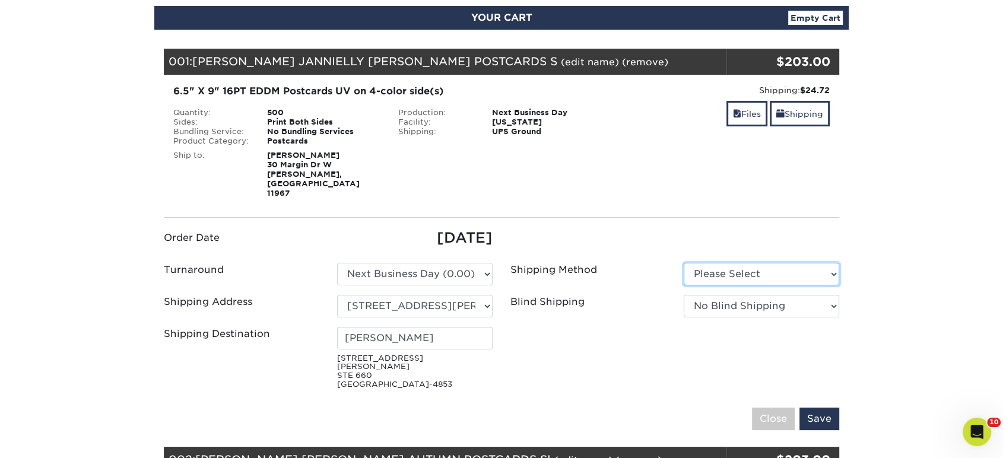
click at [719, 263] on select "Please Select Ground Shipping (+$17.63) 3 Day Shipping Service (+$21.73)" at bounding box center [761, 274] width 155 height 23
select select "03"
click at [684, 263] on select "Please Select Ground Shipping (+$17.63) 3 Day Shipping Service (+$21.73)" at bounding box center [761, 274] width 155 height 23
click at [689, 337] on ul "Order Date 09/23/2025 Turnaround Please Select Select One" at bounding box center [501, 310] width 693 height 167
click at [832, 408] on input "Save" at bounding box center [819, 419] width 40 height 23
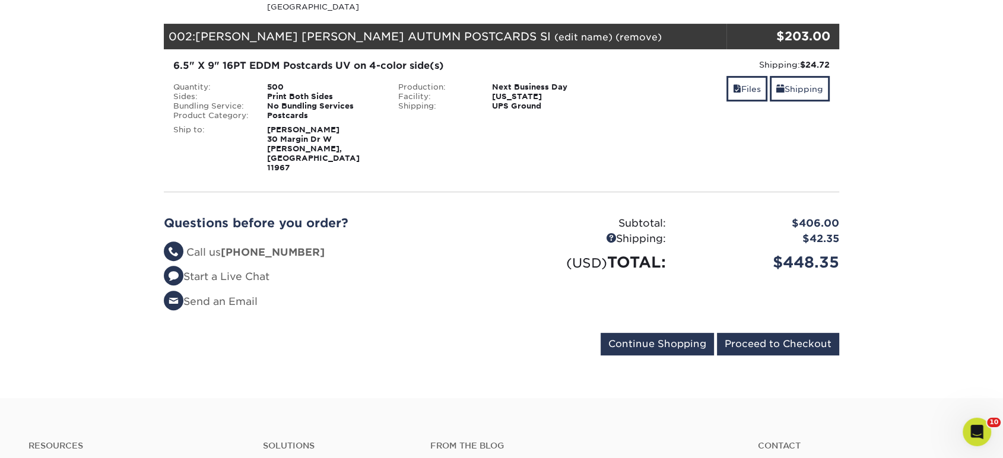
scroll to position [329, 0]
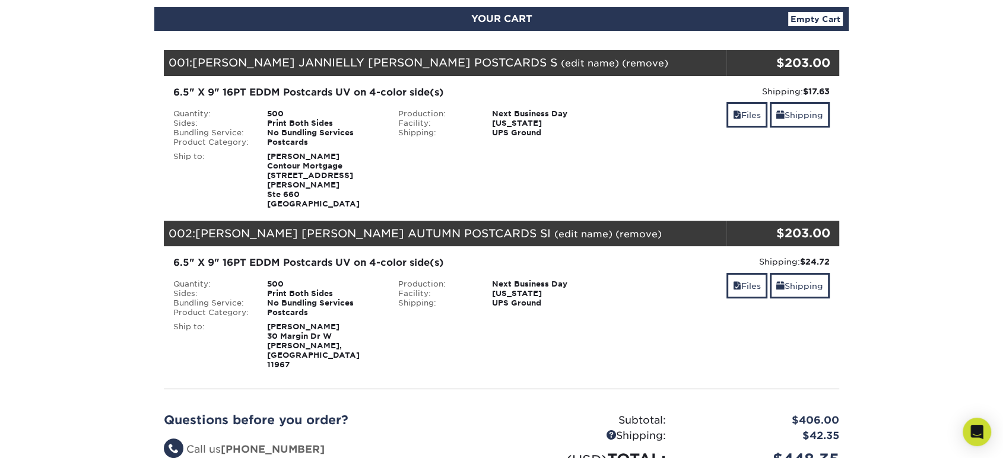
scroll to position [132, 0]
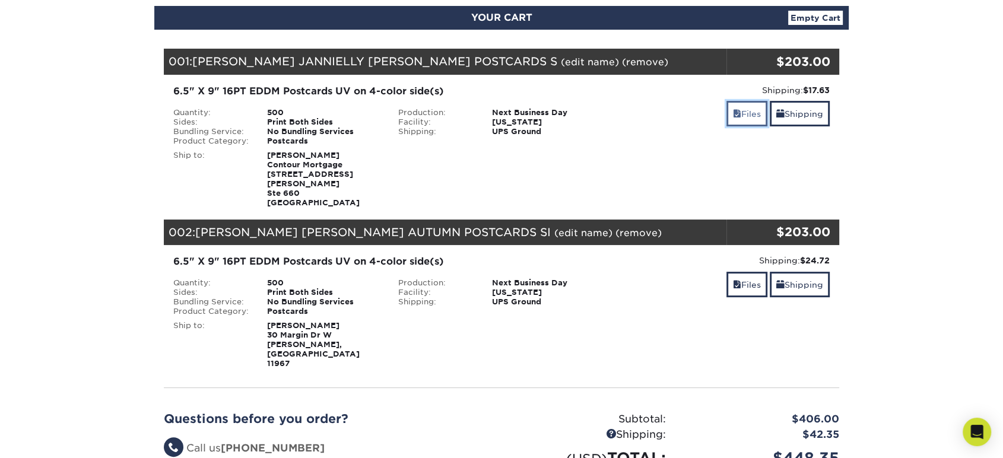
click at [736, 117] on link "Files" at bounding box center [746, 114] width 41 height 26
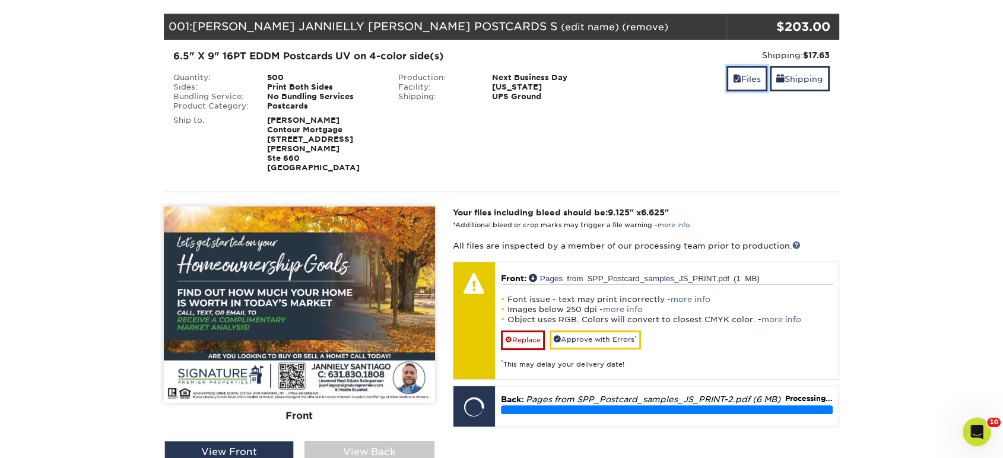
scroll to position [198, 0]
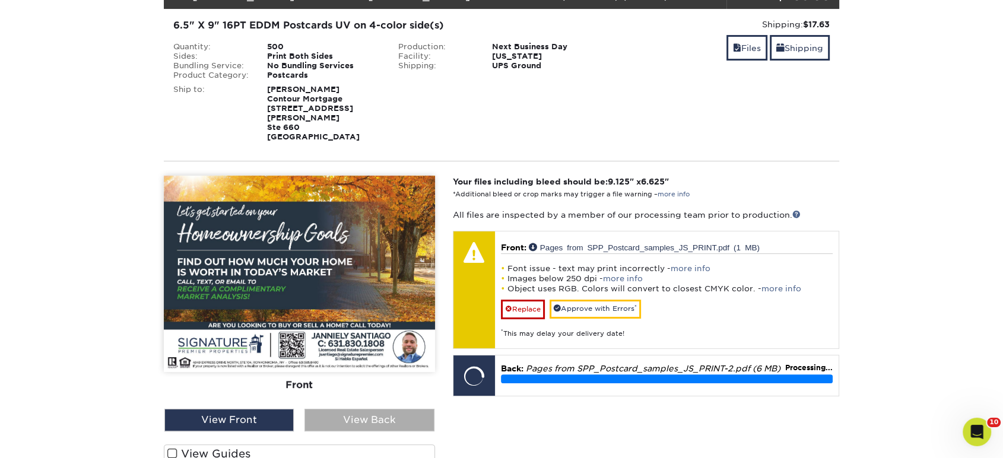
click at [365, 411] on div "View Back" at bounding box center [368, 420] width 129 height 23
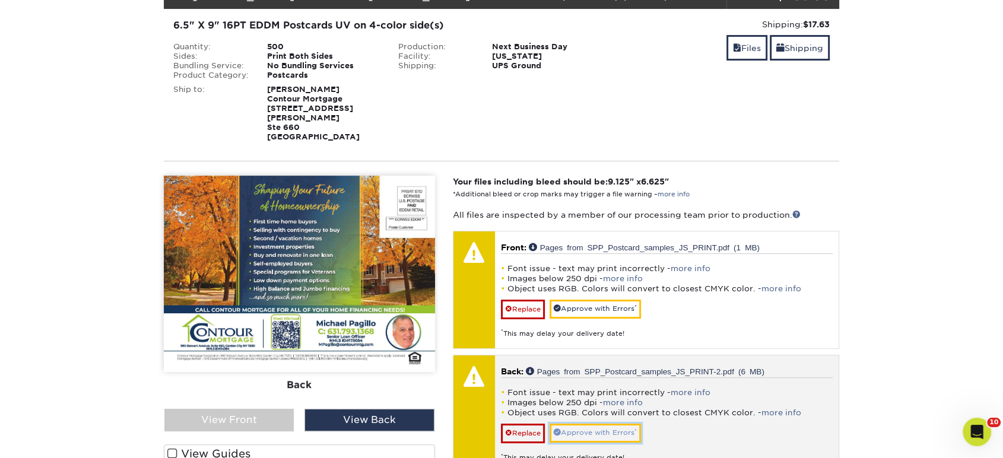
click at [586, 426] on link "Approve with Errors *" at bounding box center [594, 433] width 91 height 18
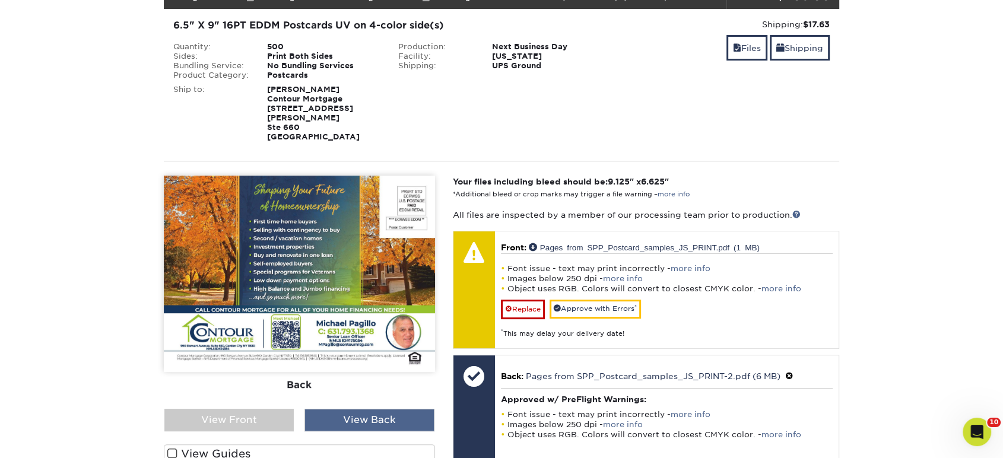
drag, startPoint x: 242, startPoint y: 415, endPoint x: 319, endPoint y: 398, distance: 78.9
click at [243, 415] on div "View Front" at bounding box center [228, 420] width 129 height 23
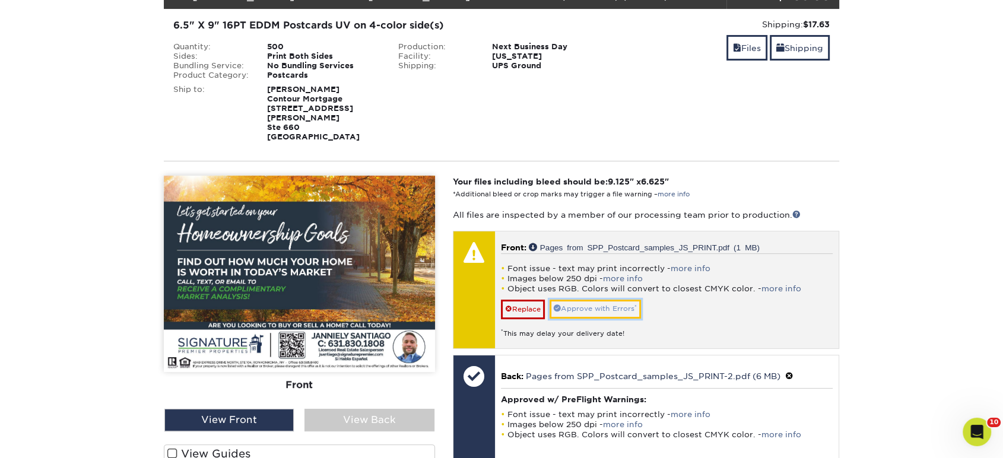
click at [586, 301] on link "Approve with Errors *" at bounding box center [594, 309] width 91 height 18
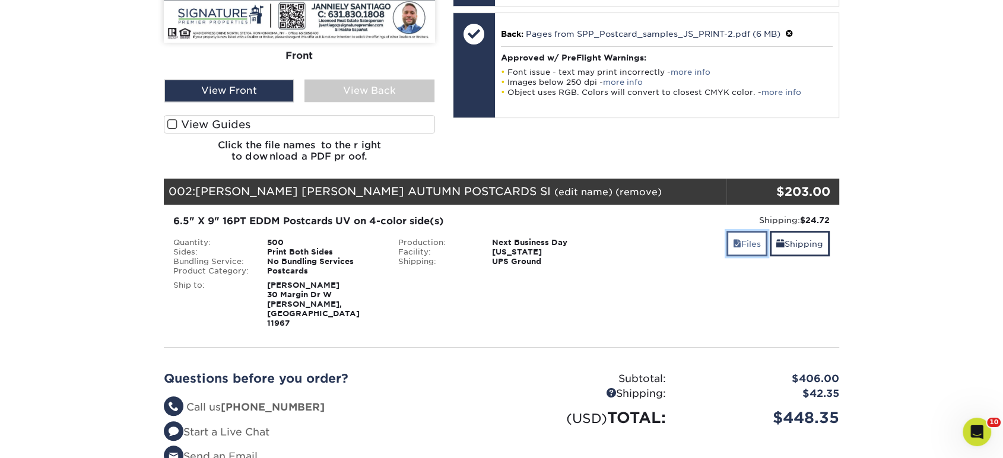
click at [738, 234] on link "Files" at bounding box center [746, 244] width 41 height 26
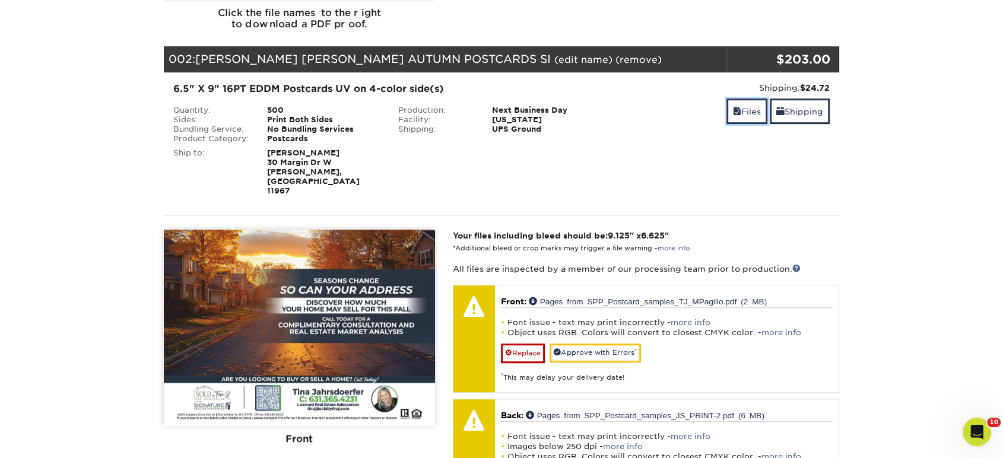
scroll to position [725, 0]
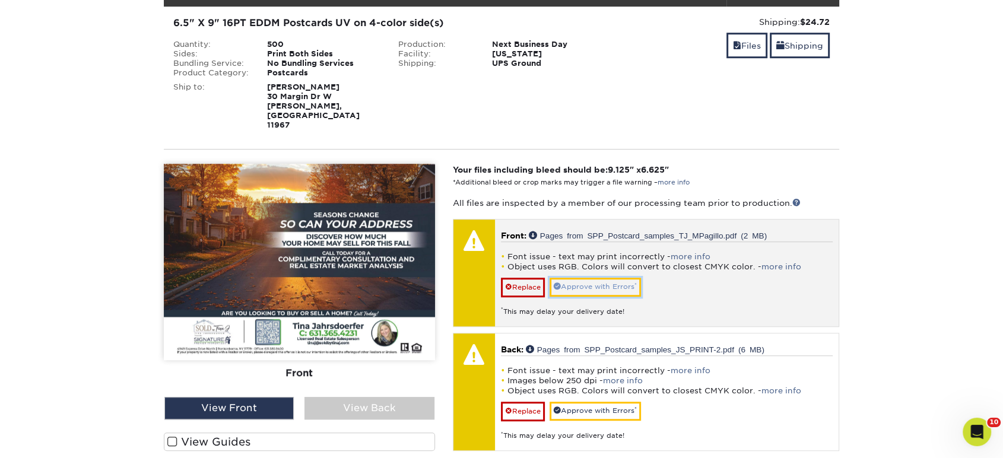
click at [574, 278] on link "Approve with Errors *" at bounding box center [594, 287] width 91 height 18
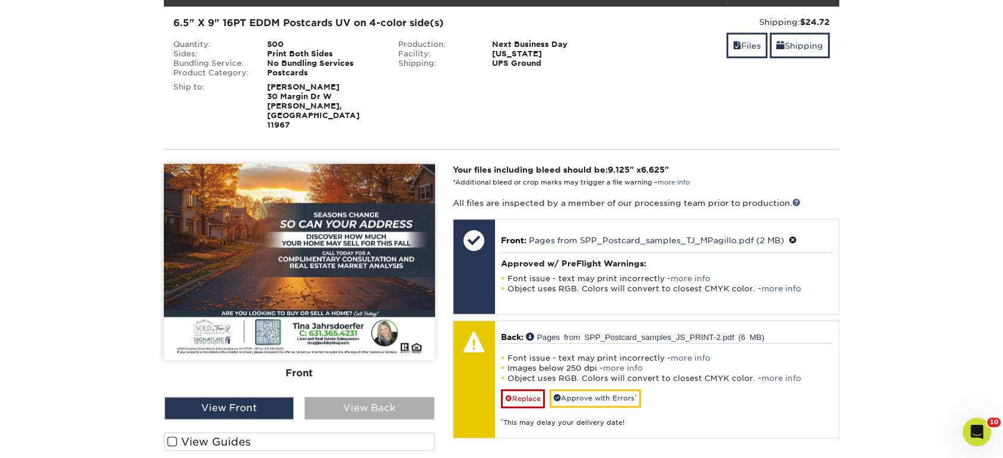
click at [420, 397] on div "View Back" at bounding box center [368, 408] width 129 height 23
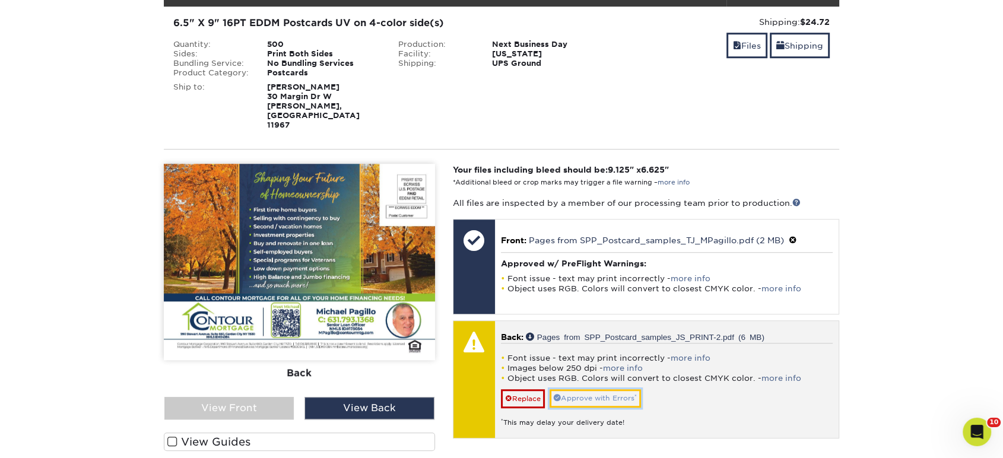
click at [578, 389] on link "Approve with Errors *" at bounding box center [594, 398] width 91 height 18
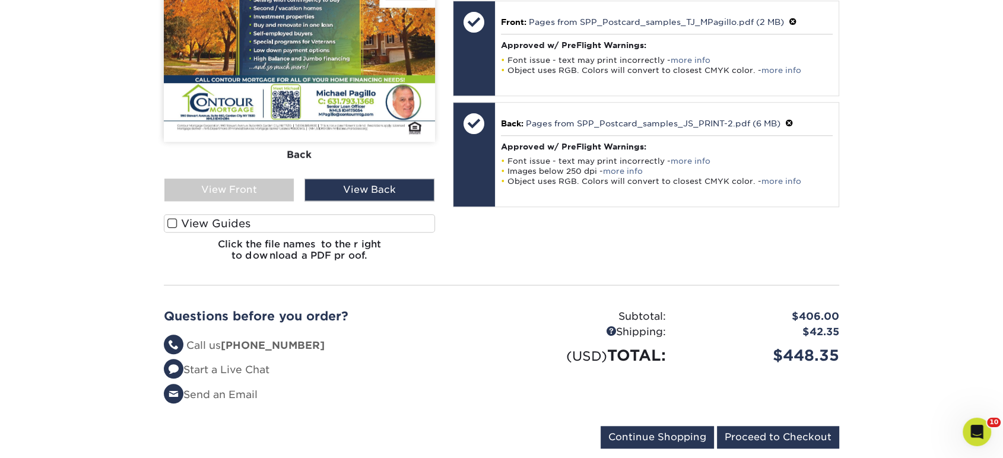
scroll to position [988, 0]
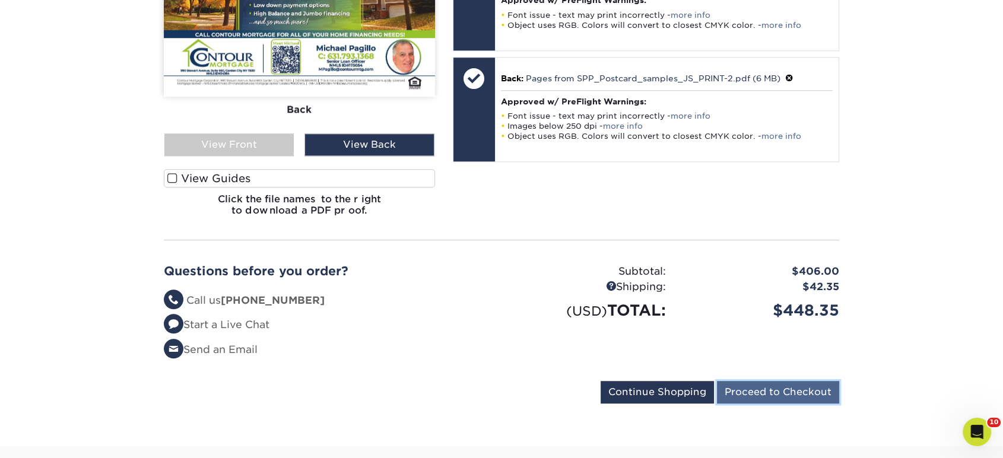
click at [730, 381] on input "Proceed to Checkout" at bounding box center [778, 392] width 122 height 23
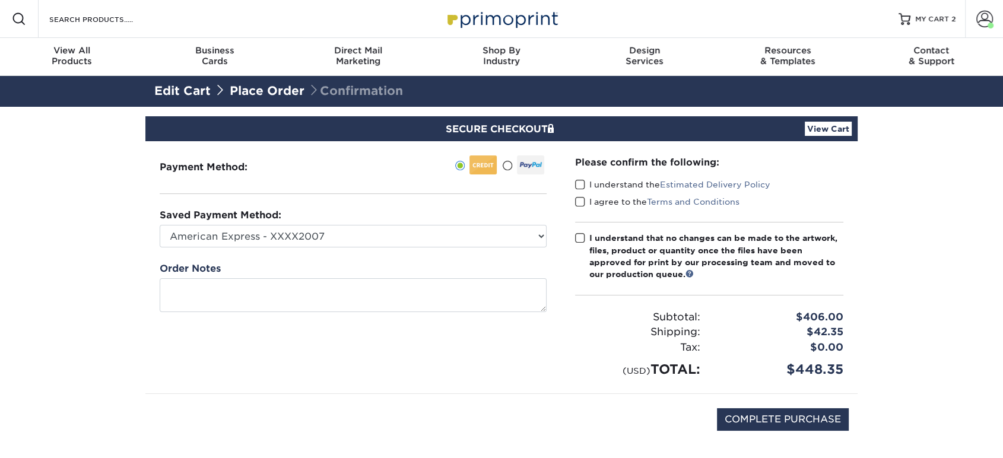
click at [574, 177] on div "Please confirm the following: I understand the Estimated Delivery Policy I agre…" at bounding box center [709, 267] width 297 height 252
click at [581, 186] on span at bounding box center [580, 184] width 10 height 11
click at [0, 0] on input "I understand the Estimated Delivery Policy" at bounding box center [0, 0] width 0 height 0
click at [581, 199] on span at bounding box center [580, 201] width 10 height 11
click at [0, 0] on input "I agree to the Terms and Conditions" at bounding box center [0, 0] width 0 height 0
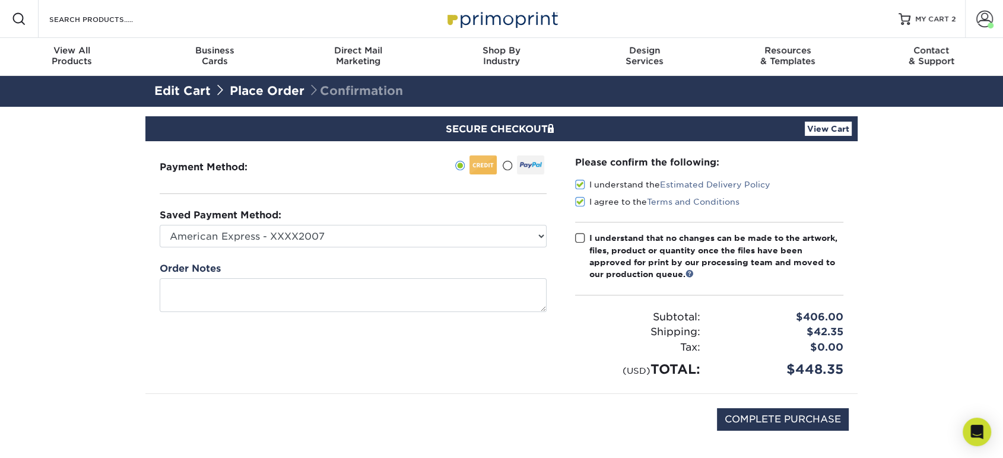
click at [579, 234] on span at bounding box center [580, 238] width 10 height 11
click at [0, 0] on input "I understand that no changes can be made to the artwork, files, product or quan…" at bounding box center [0, 0] width 0 height 0
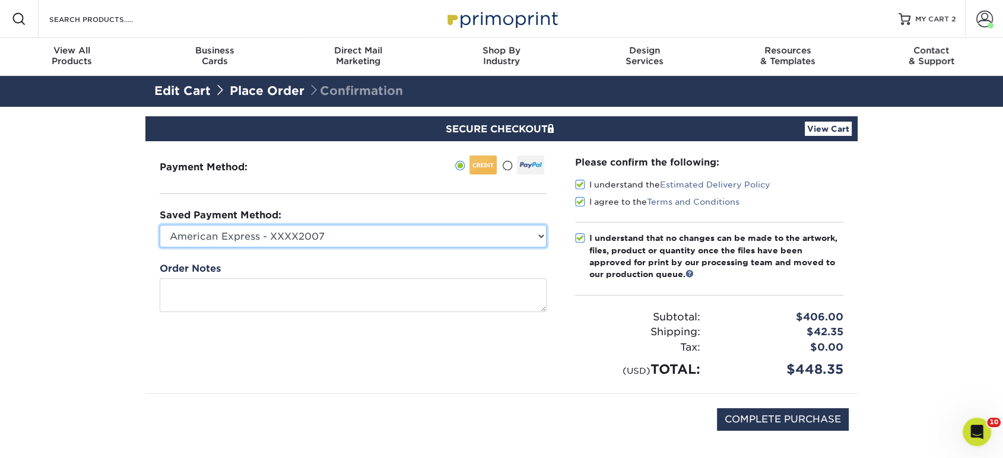
drag, startPoint x: 508, startPoint y: 238, endPoint x: 504, endPoint y: 246, distance: 9.1
click at [508, 239] on select "American Express - XXXX2007 MasterCard - XXXX7618 American Express - XXXX1003 V…" at bounding box center [353, 236] width 387 height 23
select select "34500"
click at [160, 225] on select "American Express - XXXX2007 MasterCard - XXXX7618 American Express - XXXX1003 V…" at bounding box center [353, 236] width 387 height 23
